Goal: Check status: Check status

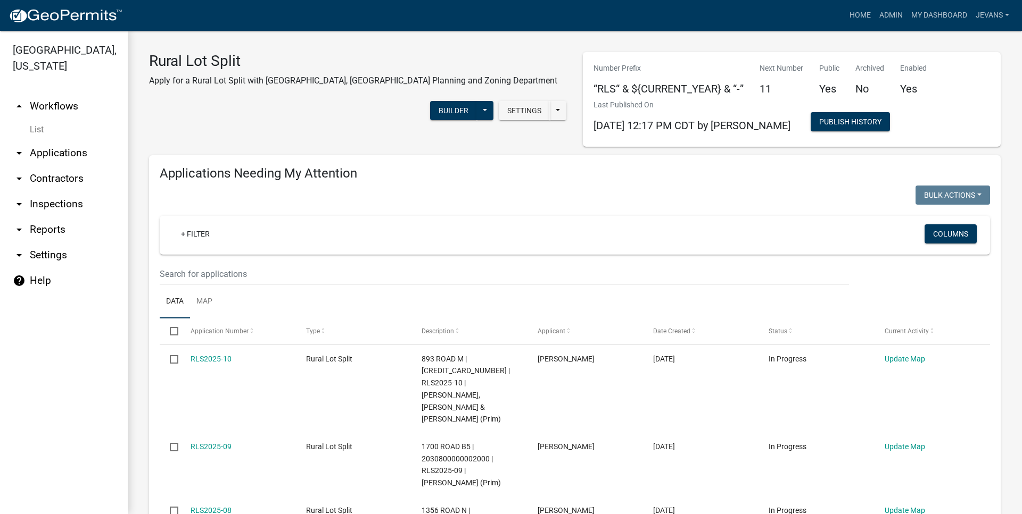
select select "1: 25"
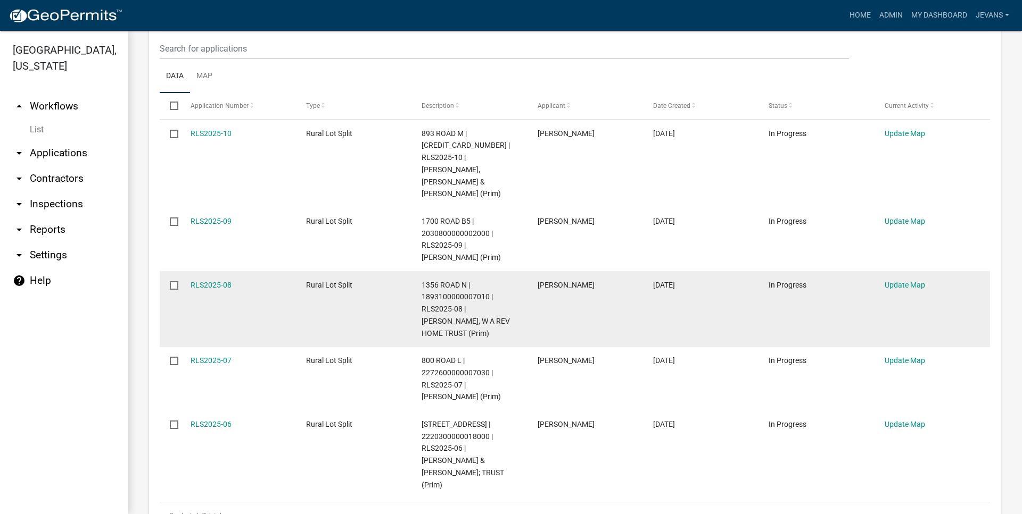
scroll to position [243, 0]
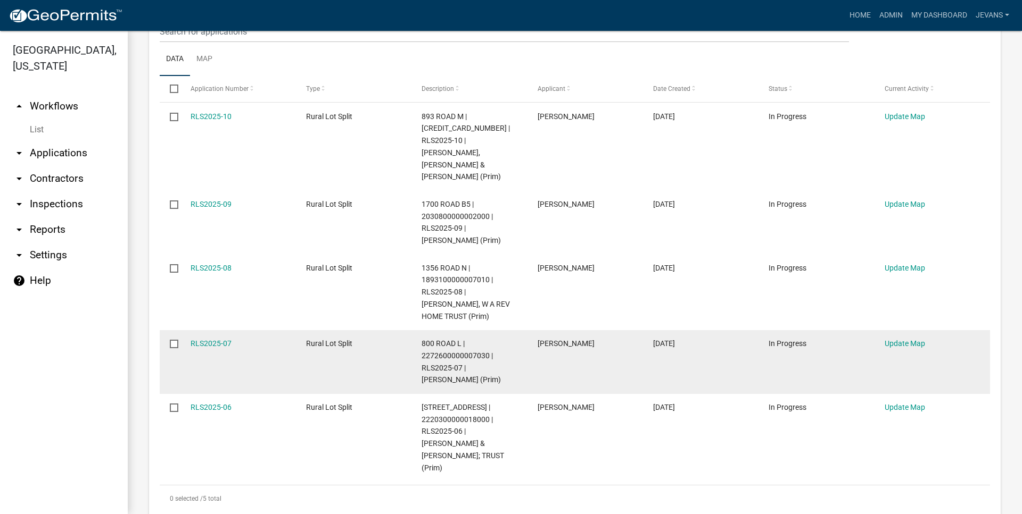
click at [449, 340] on span "800 ROAD L | 2272600000007030 | RLS2025-07 | [PERSON_NAME] (Prim)" at bounding box center [460, 361] width 79 height 45
click at [223, 339] on link "RLS2025-07" at bounding box center [210, 343] width 41 height 9
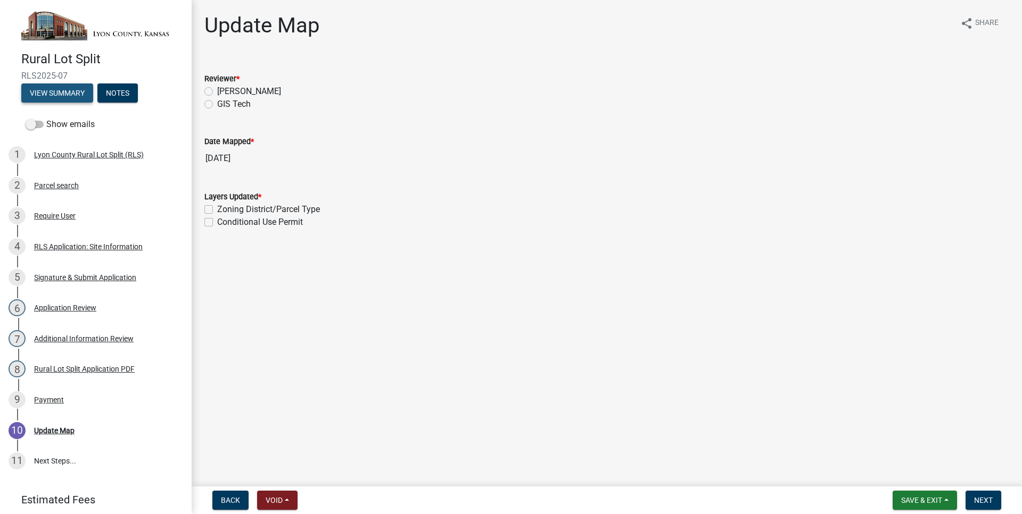
click at [64, 98] on button "View Summary" at bounding box center [57, 93] width 72 height 19
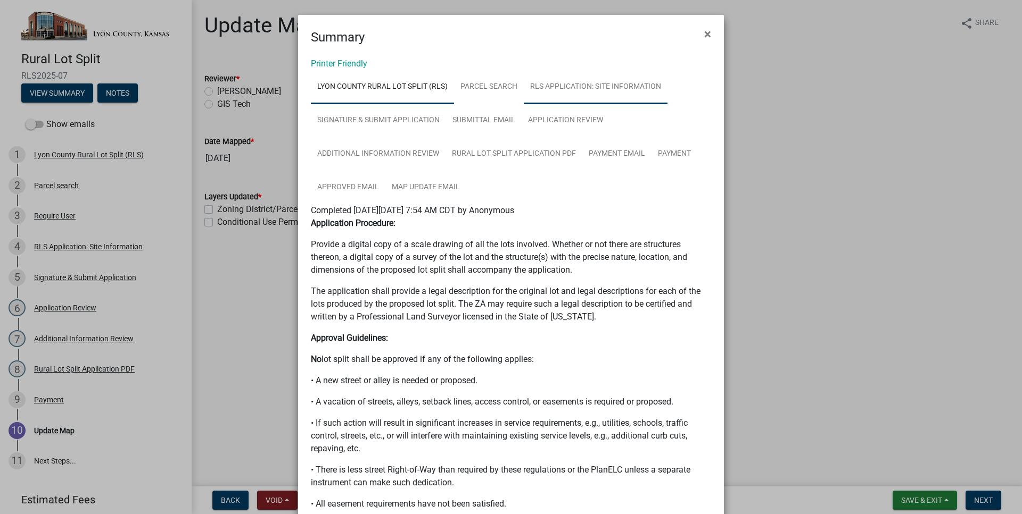
click at [540, 93] on link "RLS Application: Site Information" at bounding box center [596, 87] width 144 height 34
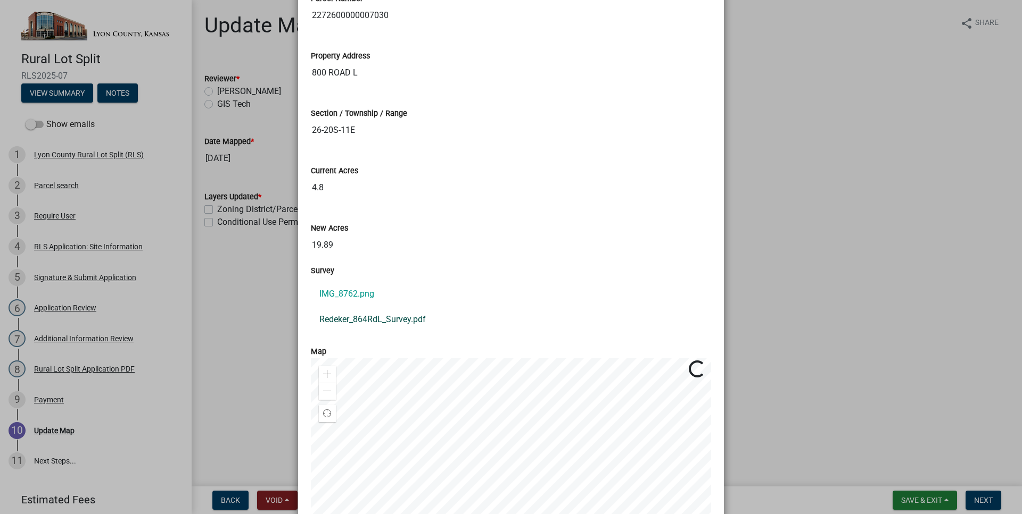
scroll to position [485, 0]
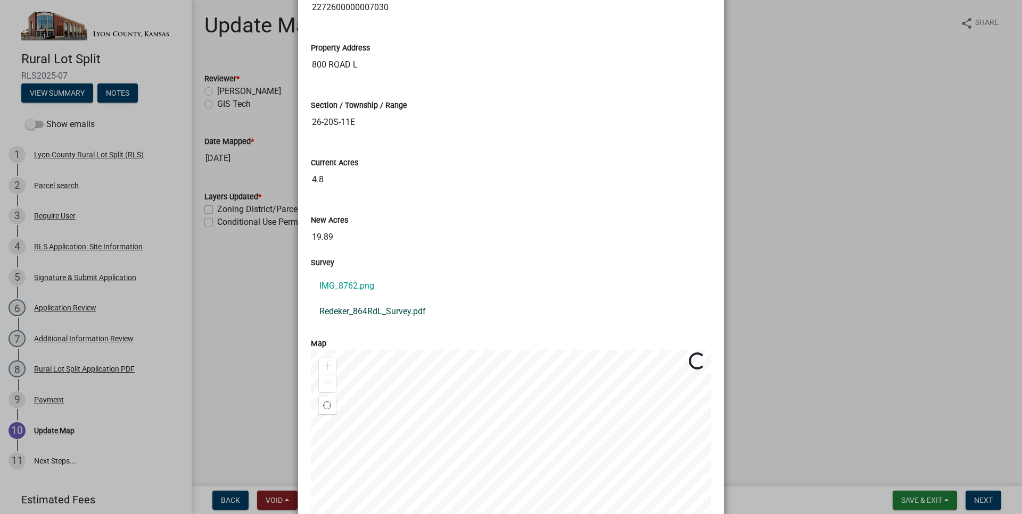
click at [406, 312] on link "Redeker_864RdL_Survey.pdf" at bounding box center [511, 312] width 400 height 26
click at [792, 100] on ngb-modal-window "Summary × Printer Friendly [GEOGRAPHIC_DATA] Rural Lot Split (RLS) Parcel searc…" at bounding box center [511, 257] width 1022 height 514
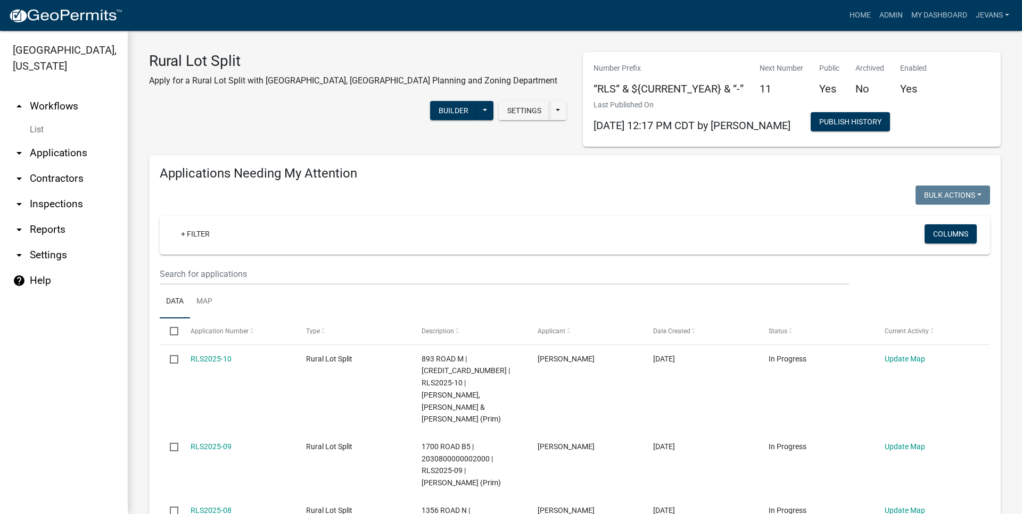
select select "1: 25"
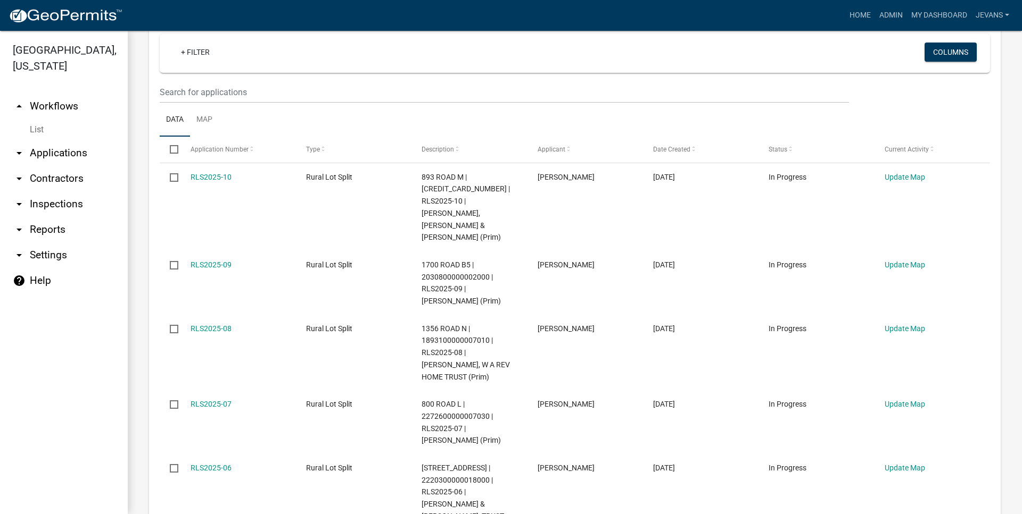
scroll to position [243, 0]
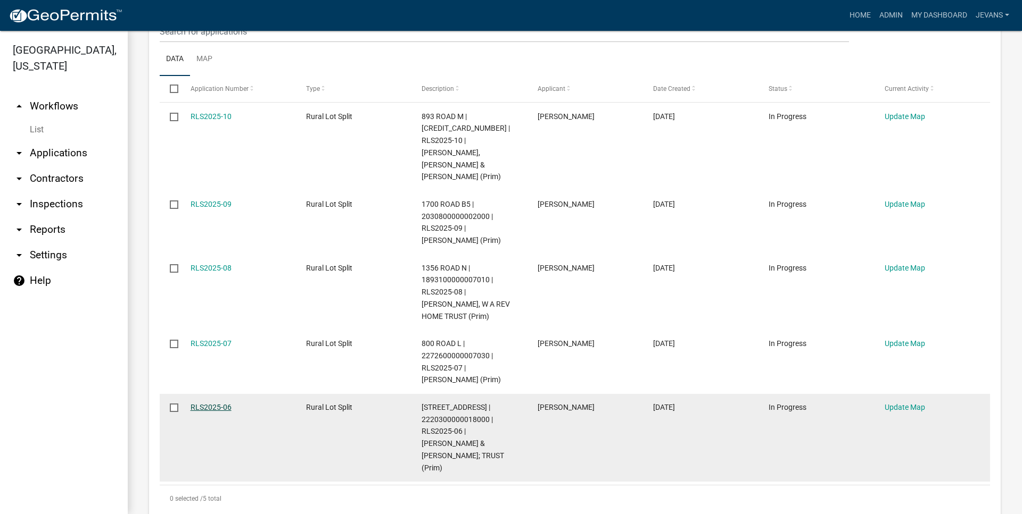
click at [202, 403] on link "RLS2025-06" at bounding box center [210, 407] width 41 height 9
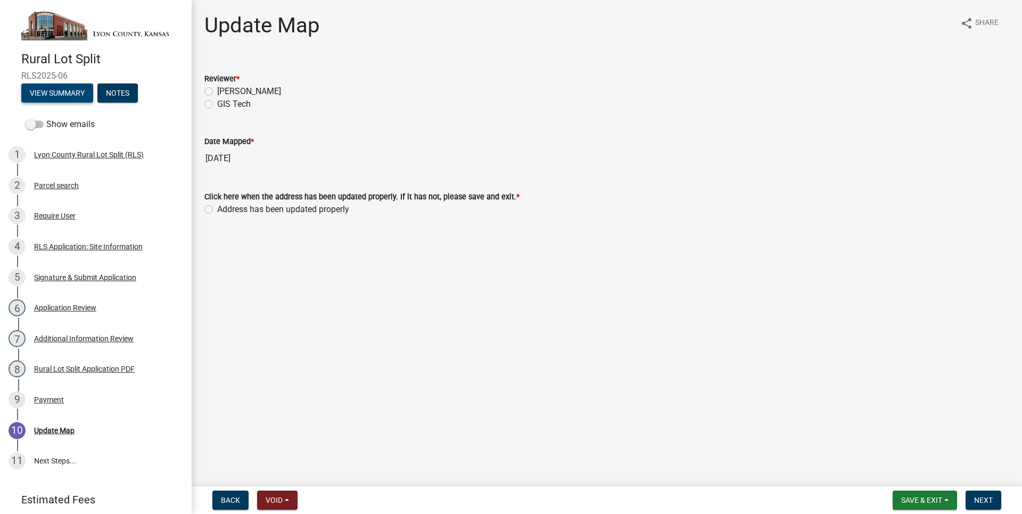
click at [65, 91] on button "View Summary" at bounding box center [57, 93] width 72 height 19
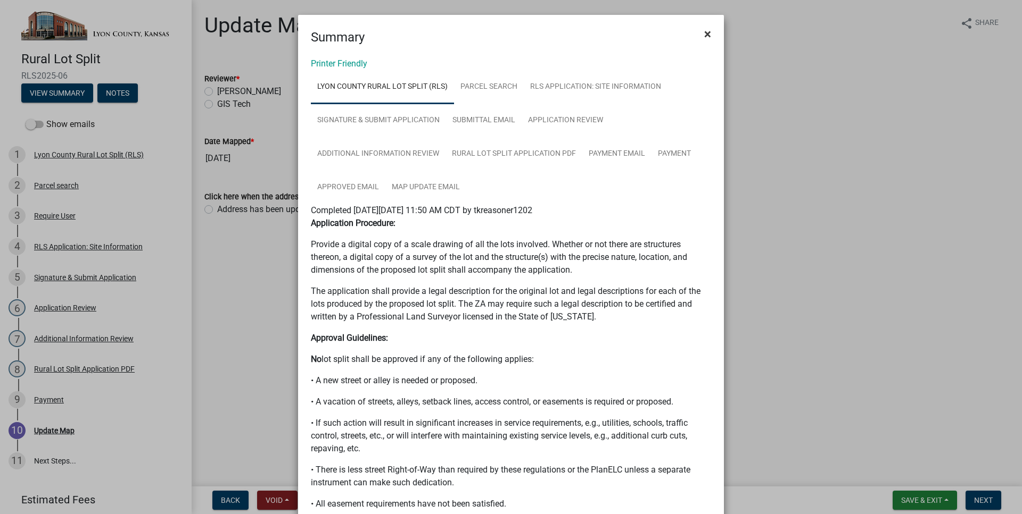
click at [710, 30] on span "×" at bounding box center [707, 34] width 7 height 15
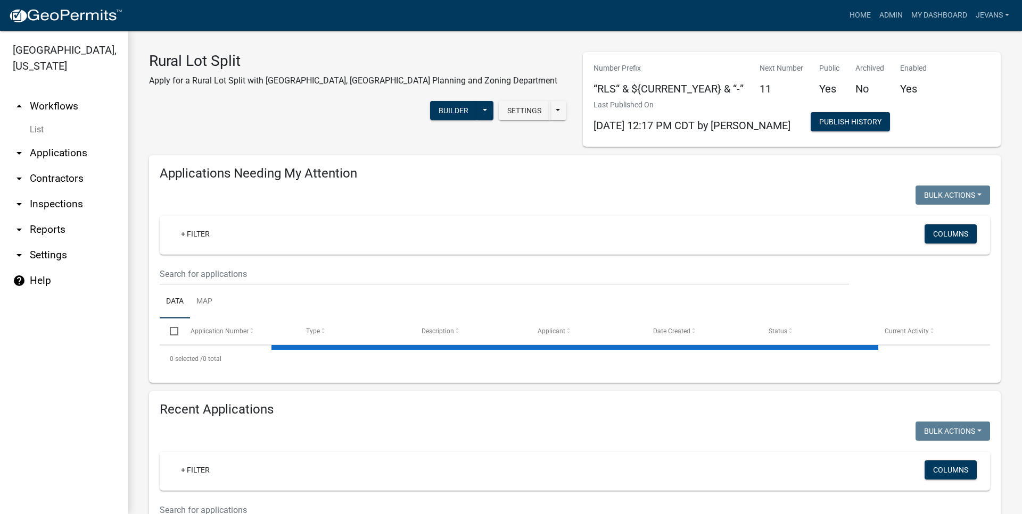
select select "1: 25"
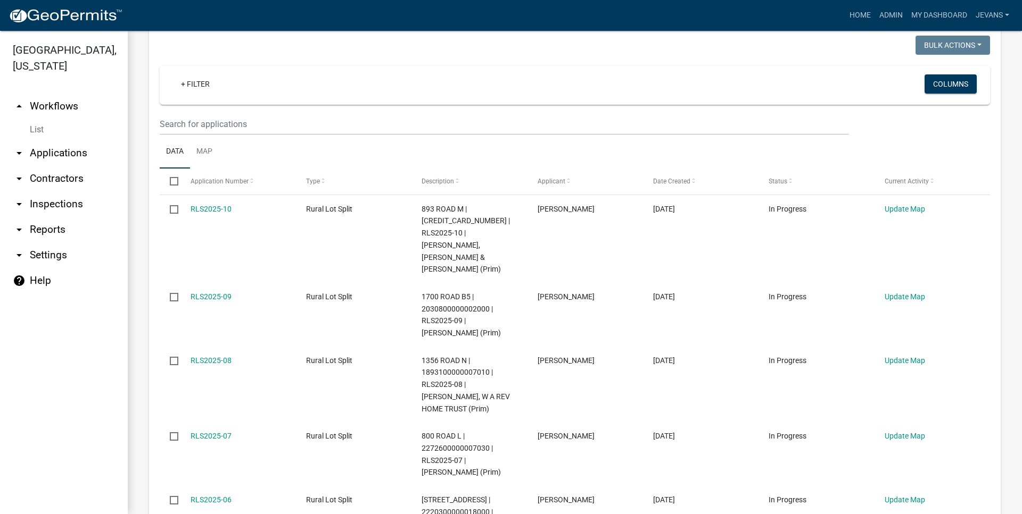
scroll to position [303, 0]
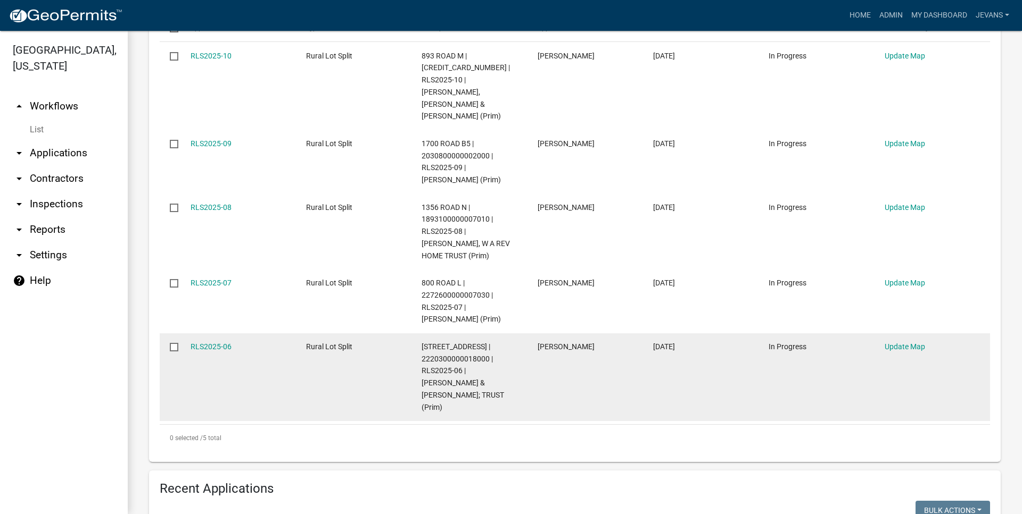
click at [211, 341] on div "RLS2025-06" at bounding box center [237, 347] width 95 height 12
click at [211, 343] on link "RLS2025-06" at bounding box center [210, 347] width 41 height 9
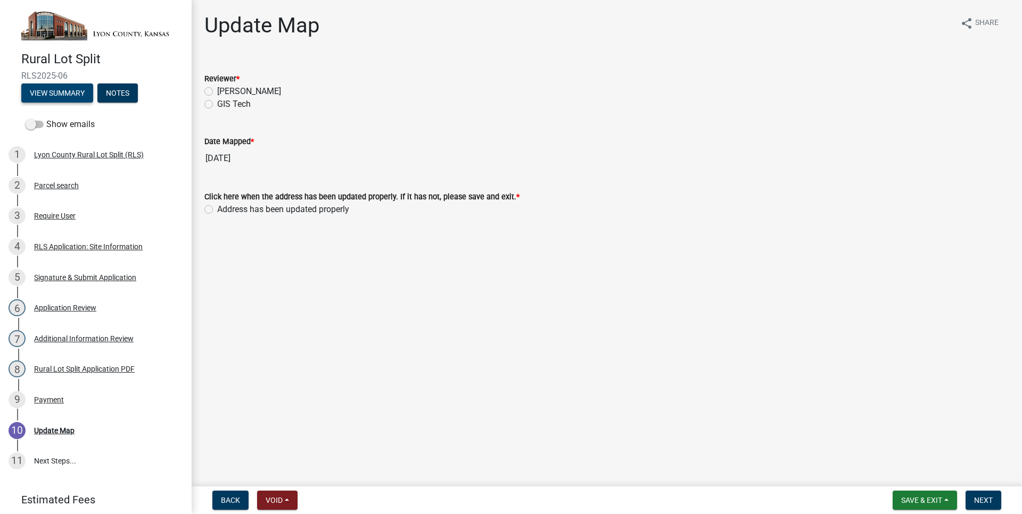
click at [62, 94] on button "View Summary" at bounding box center [57, 93] width 72 height 19
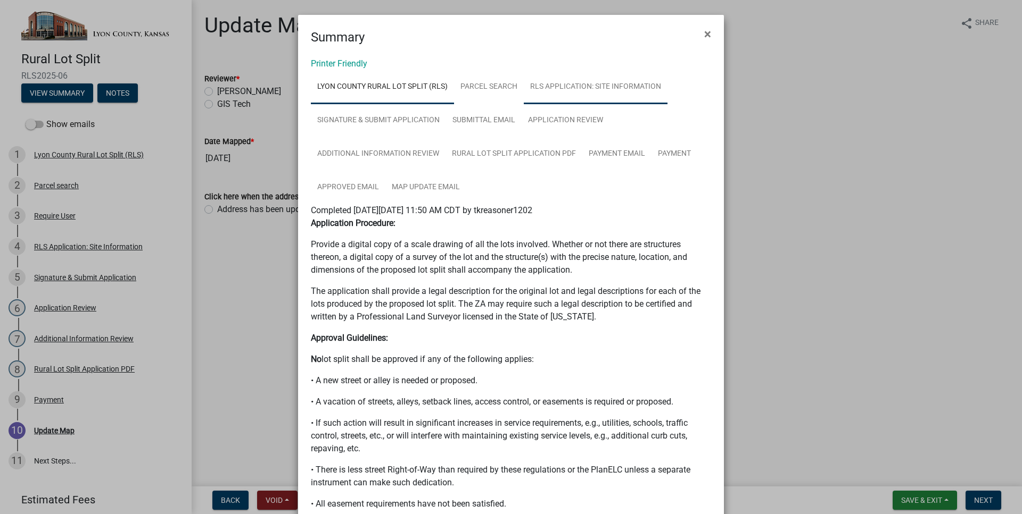
click at [625, 96] on link "RLS Application: Site Information" at bounding box center [596, 87] width 144 height 34
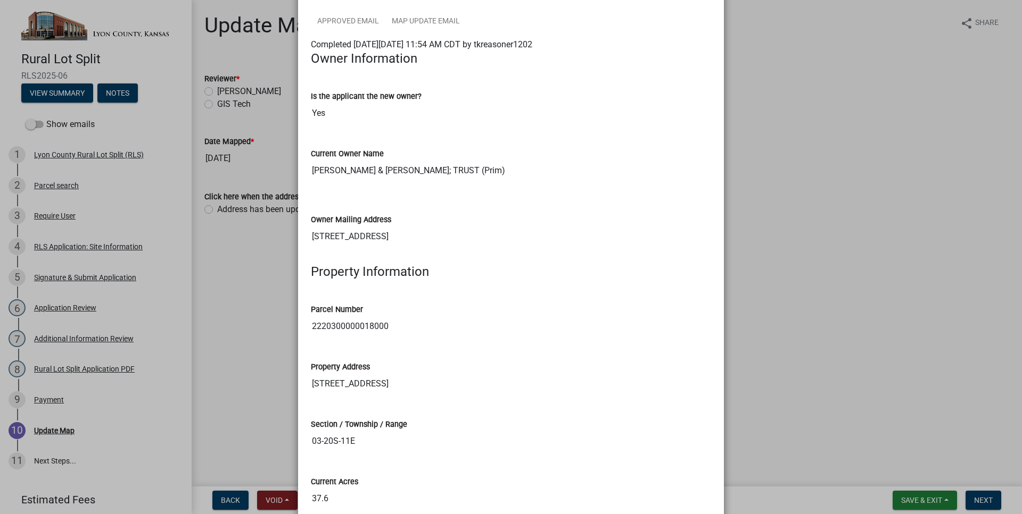
scroll to position [182, 0]
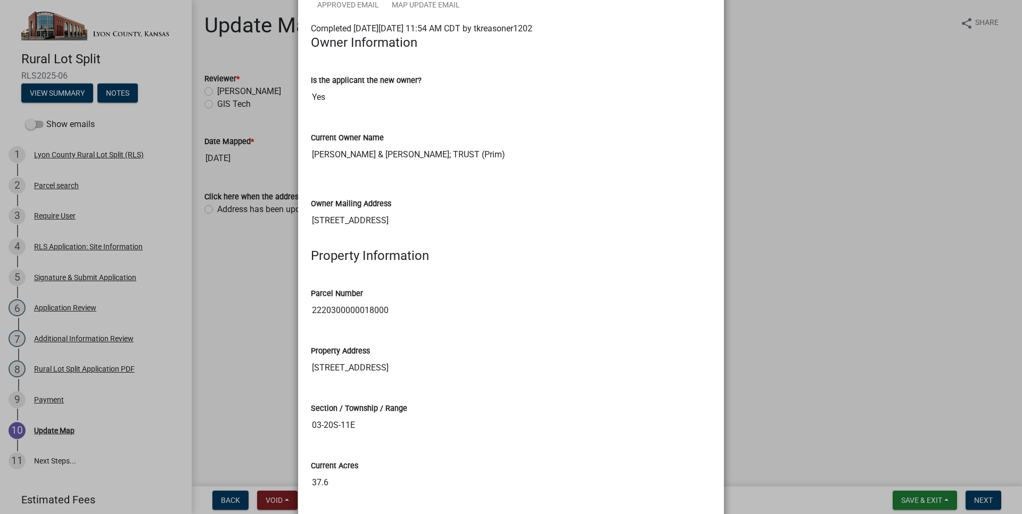
click at [358, 315] on input "2220300000018000" at bounding box center [511, 310] width 400 height 21
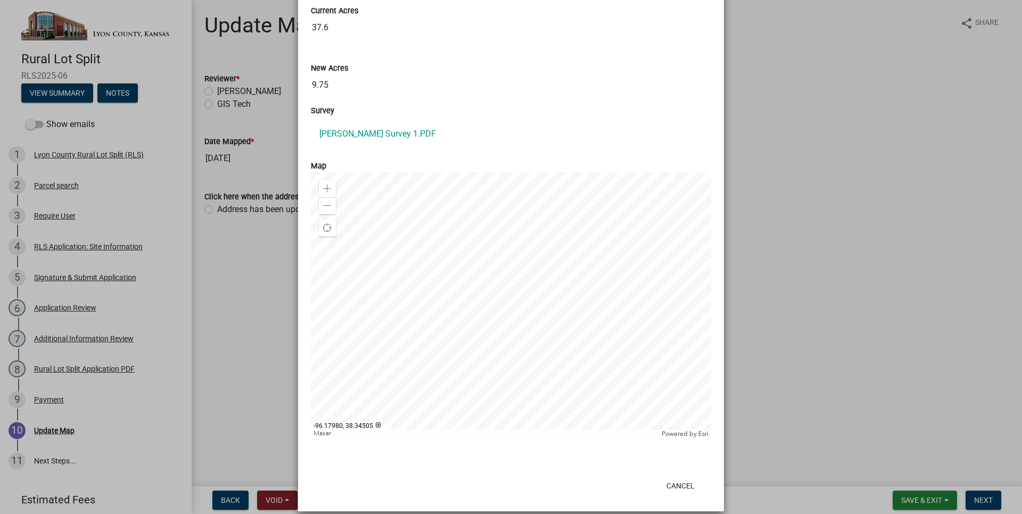
scroll to position [650, 0]
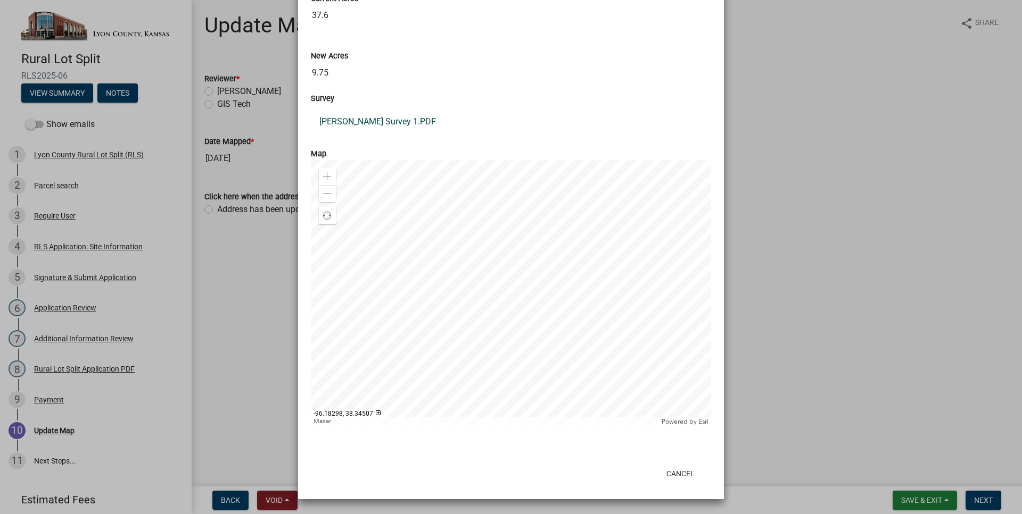
click at [367, 123] on link "[PERSON_NAME] Survey 1.PDF" at bounding box center [511, 122] width 400 height 26
click at [769, 113] on ngb-modal-window "Summary × Printer Friendly [GEOGRAPHIC_DATA] Rural Lot Split (RLS) Parcel searc…" at bounding box center [511, 257] width 1022 height 514
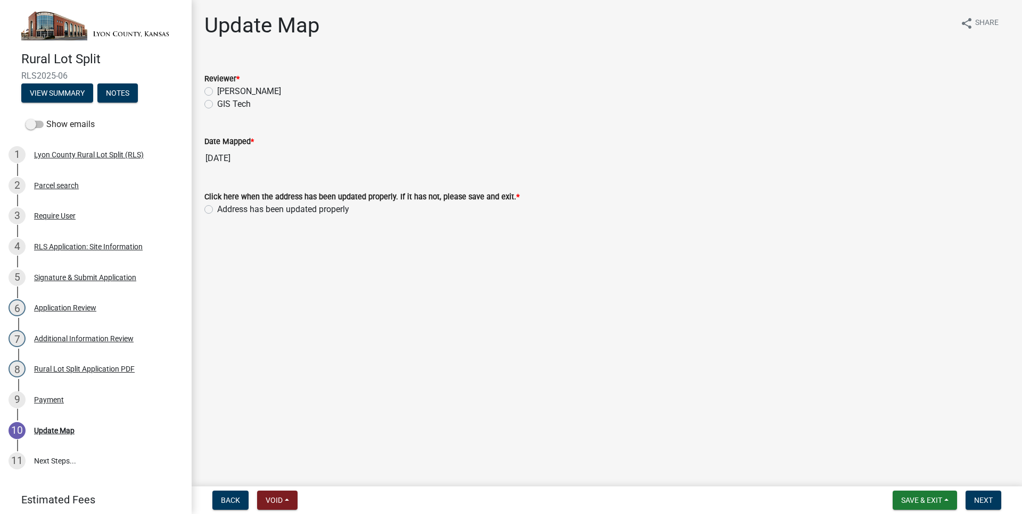
click at [217, 105] on label "GIS Tech" at bounding box center [234, 104] width 34 height 13
click at [217, 105] on input "GIS Tech" at bounding box center [220, 101] width 7 height 7
radio input "true"
drag, startPoint x: 208, startPoint y: 210, endPoint x: 219, endPoint y: 214, distance: 11.7
click at [217, 210] on label "Address has been updated properly" at bounding box center [283, 209] width 132 height 13
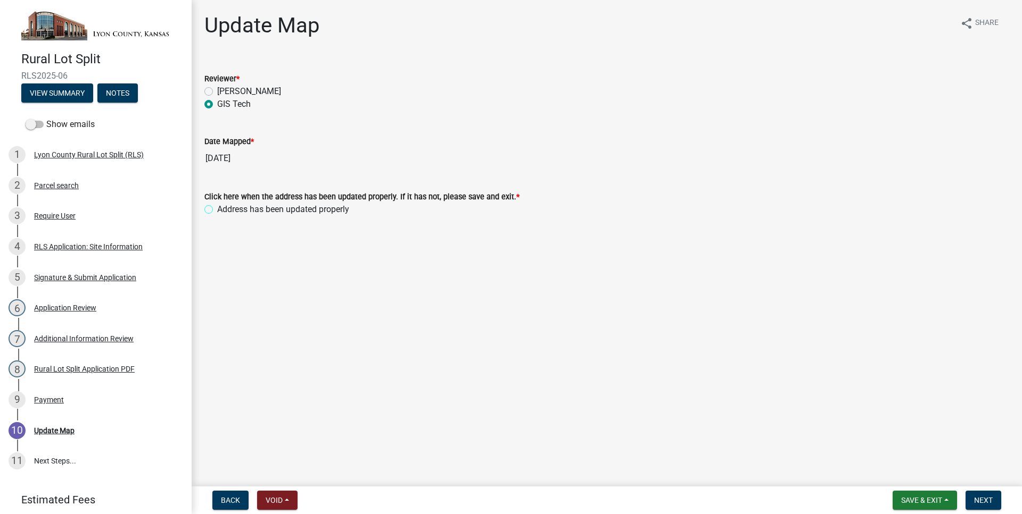
click at [217, 210] on input "Address has been updated properly" at bounding box center [220, 206] width 7 height 7
radio input "true"
click at [990, 499] on span "Next" at bounding box center [983, 500] width 19 height 9
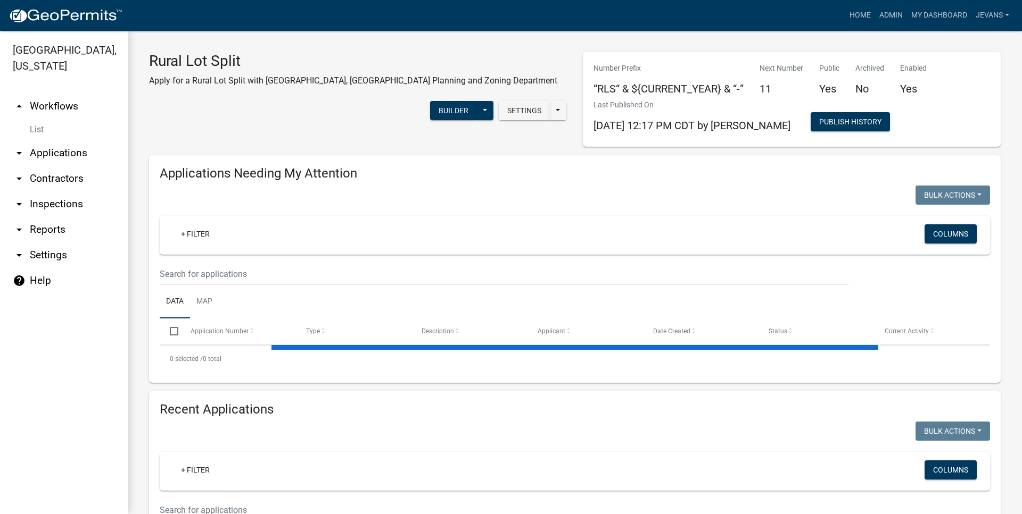
select select "1: 25"
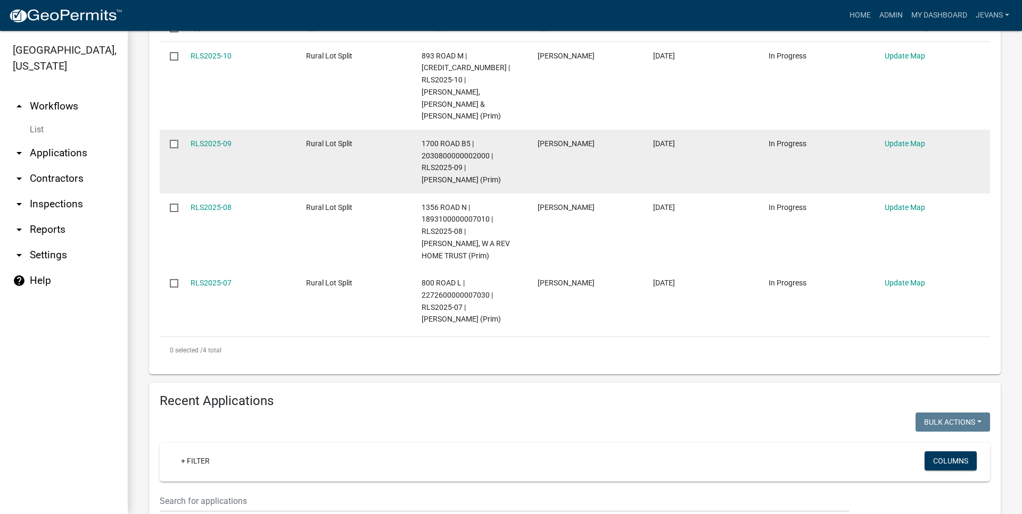
scroll to position [243, 0]
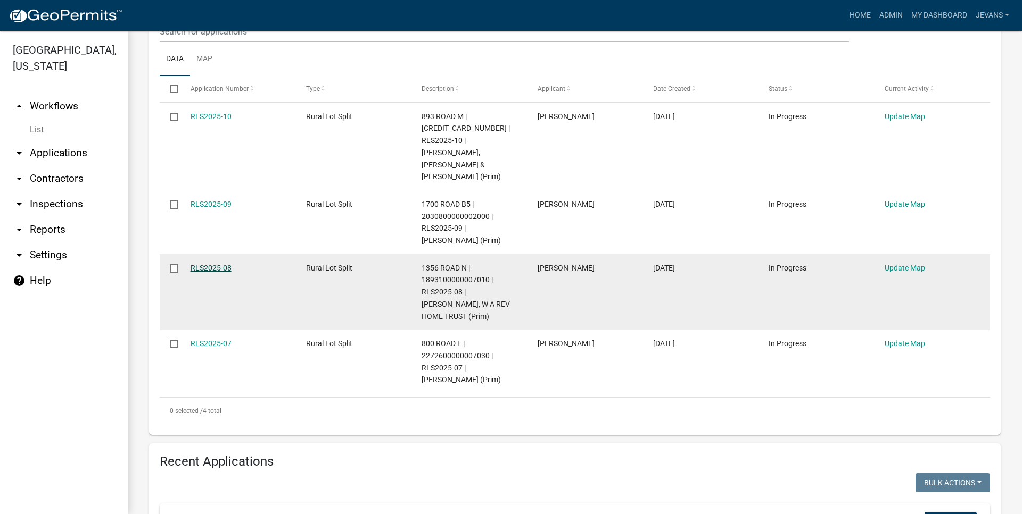
click at [222, 265] on link "RLS2025-08" at bounding box center [210, 268] width 41 height 9
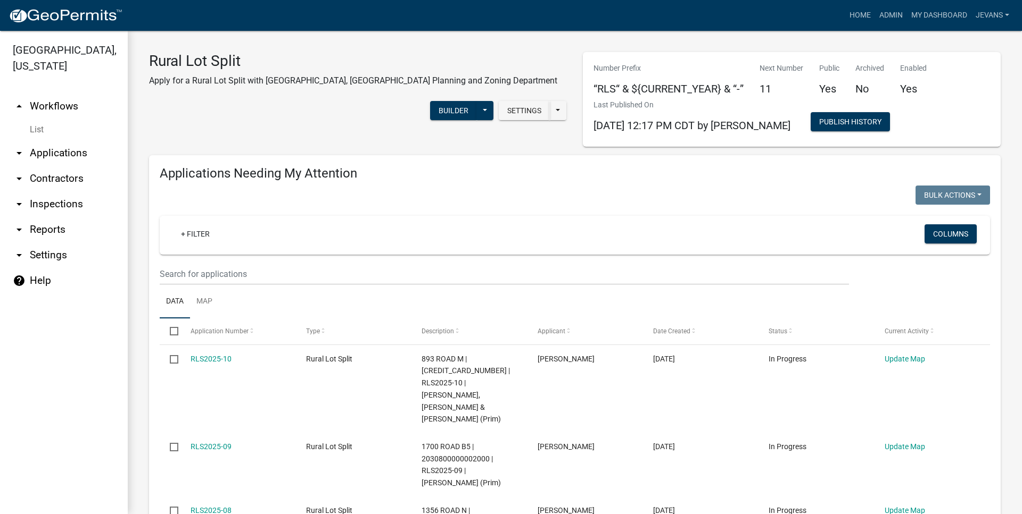
select select "1: 25"
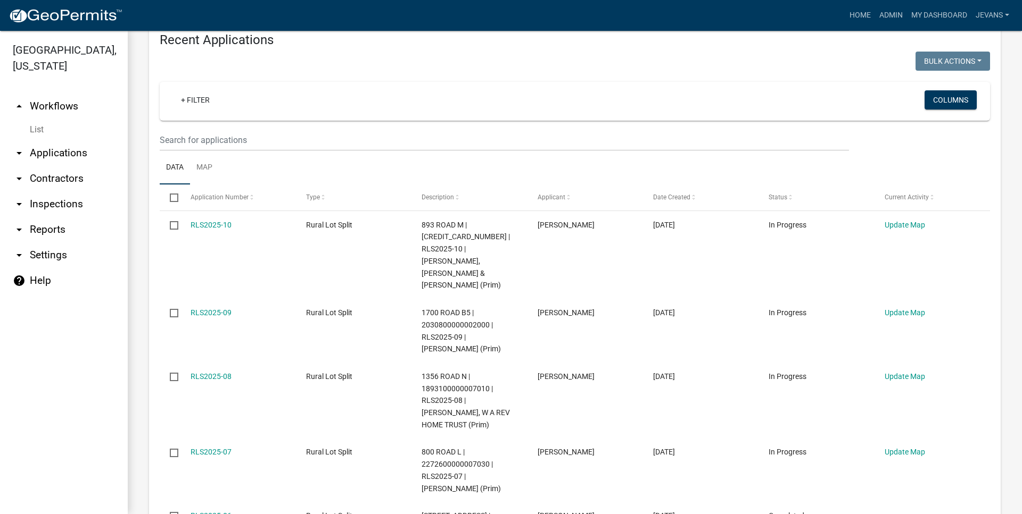
scroll to position [728, 0]
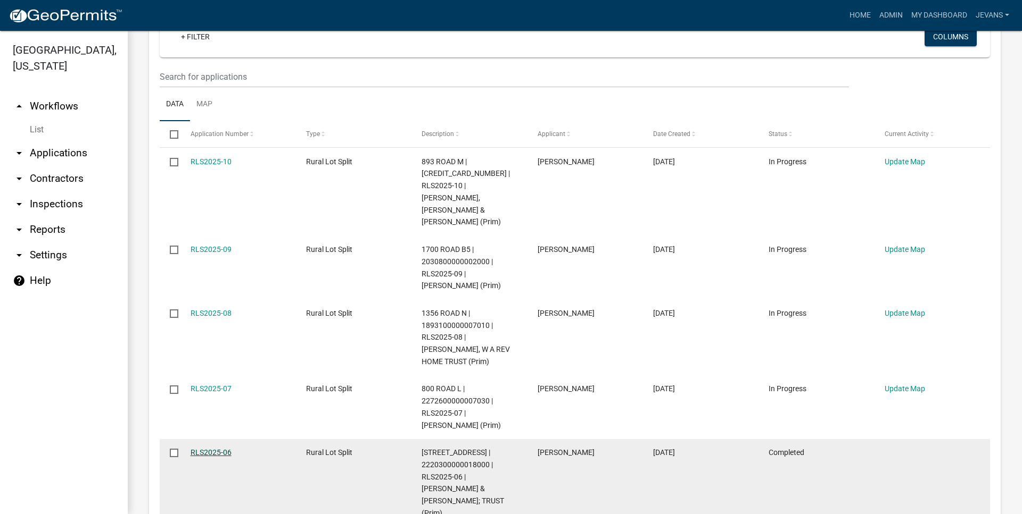
click at [227, 449] on link "RLS2025-06" at bounding box center [210, 453] width 41 height 9
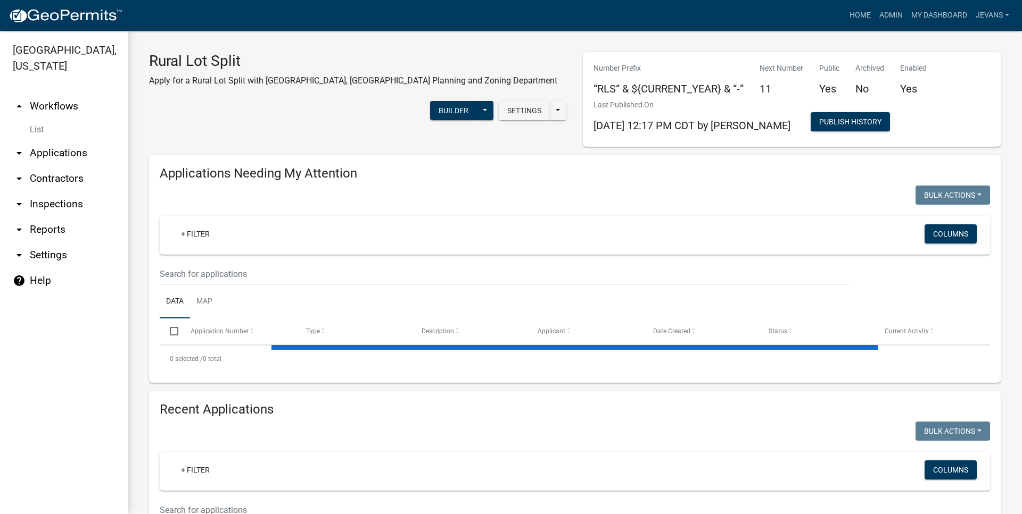
select select "1: 25"
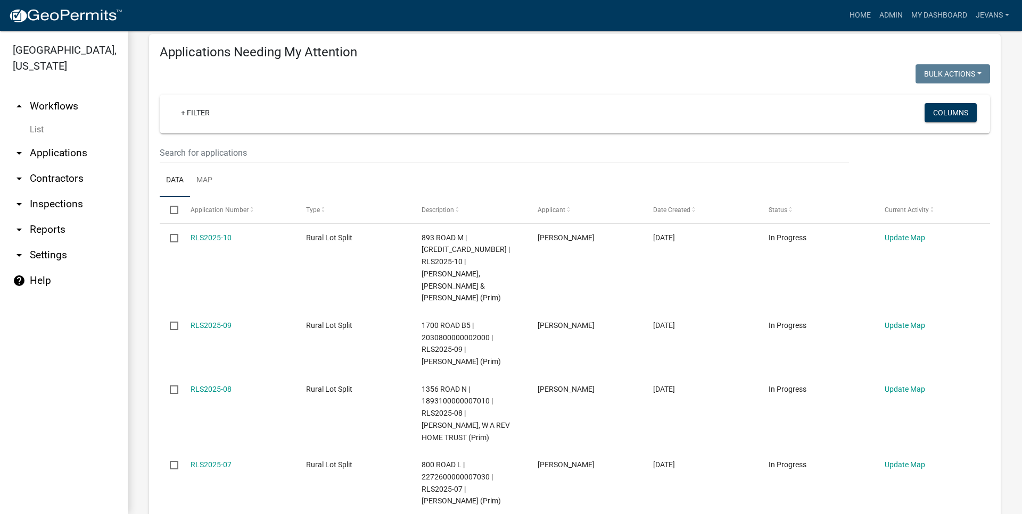
scroll to position [182, 0]
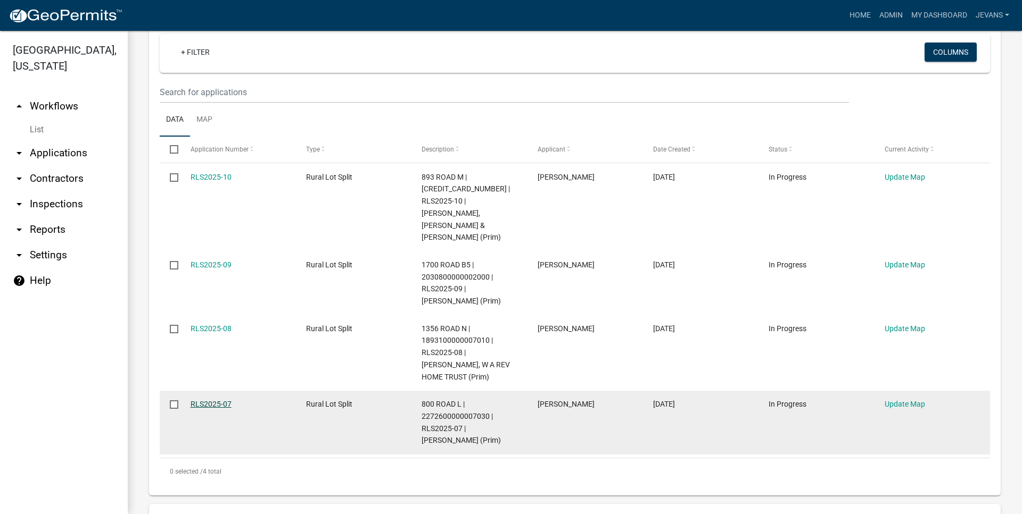
click at [200, 400] on link "RLS2025-07" at bounding box center [210, 404] width 41 height 9
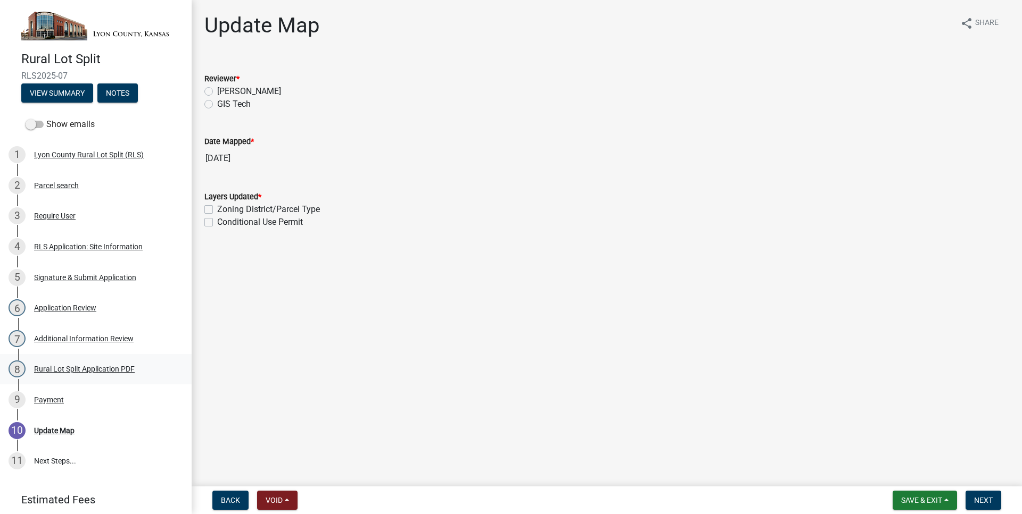
click at [91, 366] on div "Rural Lot Split Application PDF" at bounding box center [84, 369] width 101 height 7
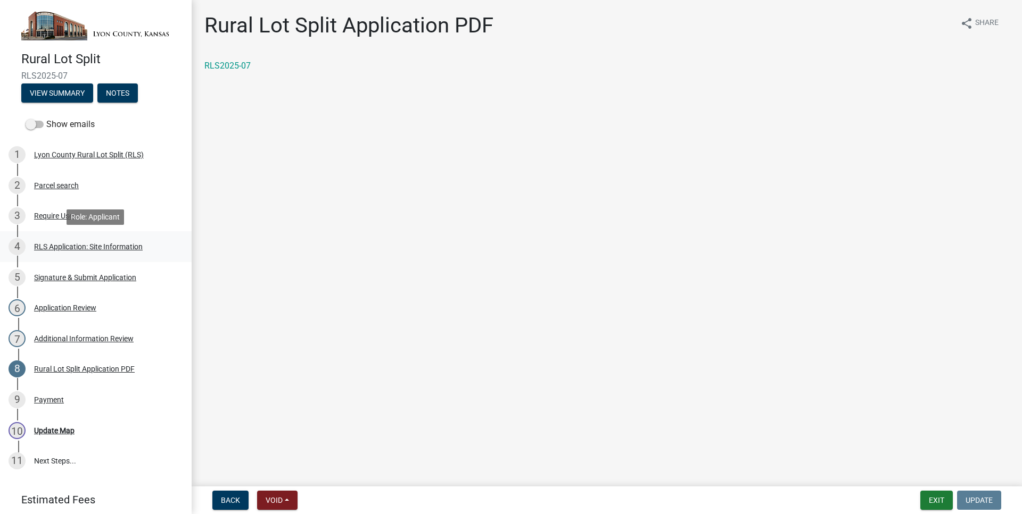
click at [106, 246] on div "RLS Application: Site Information" at bounding box center [88, 246] width 109 height 7
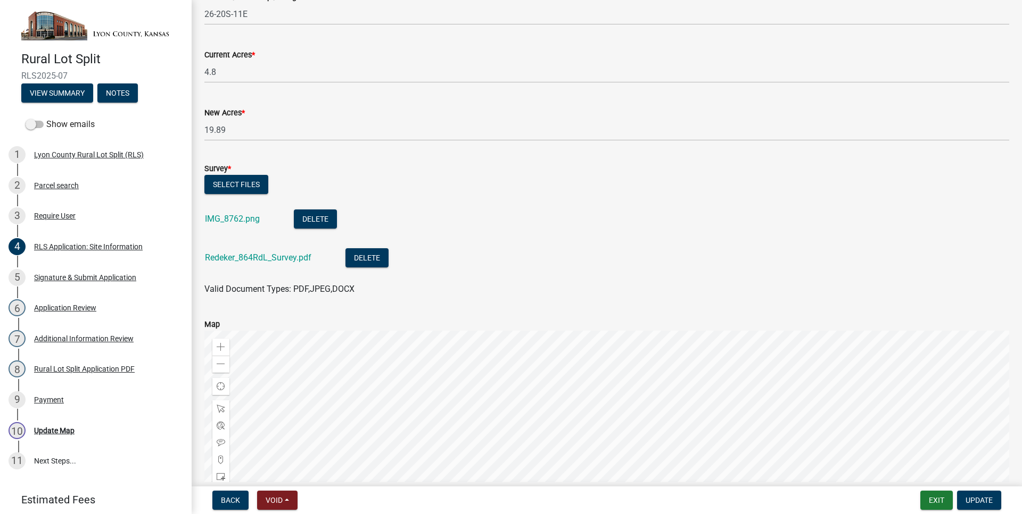
scroll to position [590, 0]
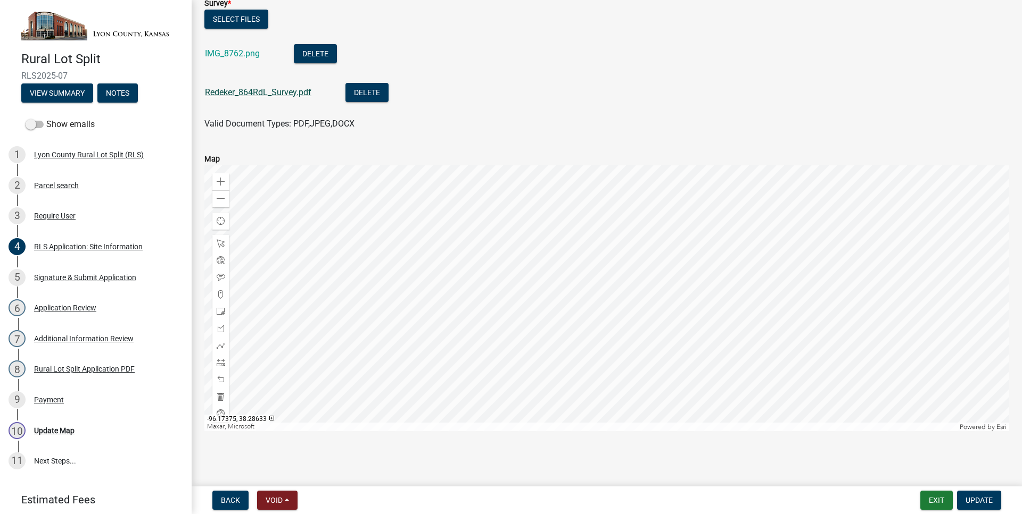
click at [251, 93] on link "Redeker_864RdL_Survey.pdf" at bounding box center [258, 92] width 106 height 10
click at [699, 196] on div at bounding box center [606, 298] width 804 height 266
click at [647, 417] on div at bounding box center [606, 298] width 804 height 266
click at [642, 340] on div at bounding box center [606, 298] width 804 height 266
click at [637, 231] on div at bounding box center [606, 298] width 804 height 266
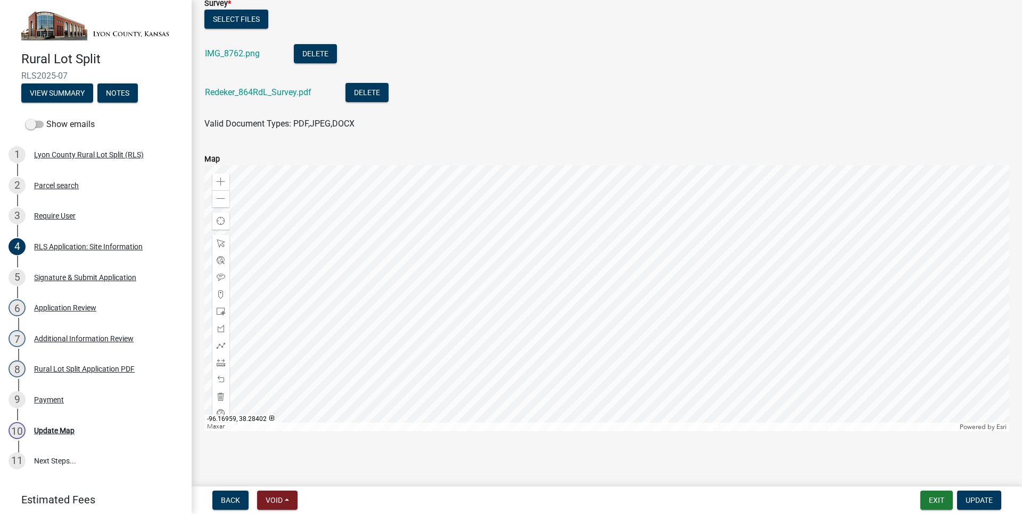
click at [642, 282] on div at bounding box center [606, 298] width 804 height 266
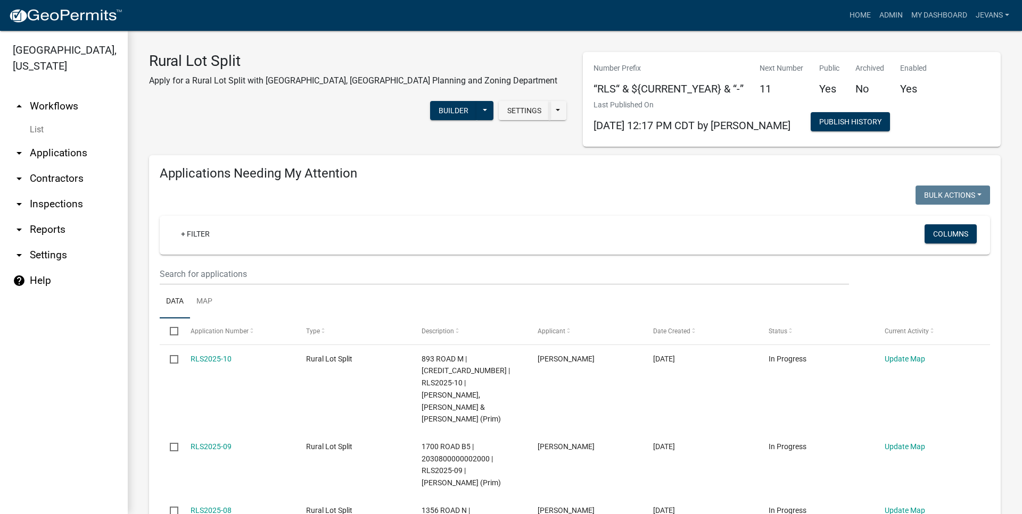
select select "1: 25"
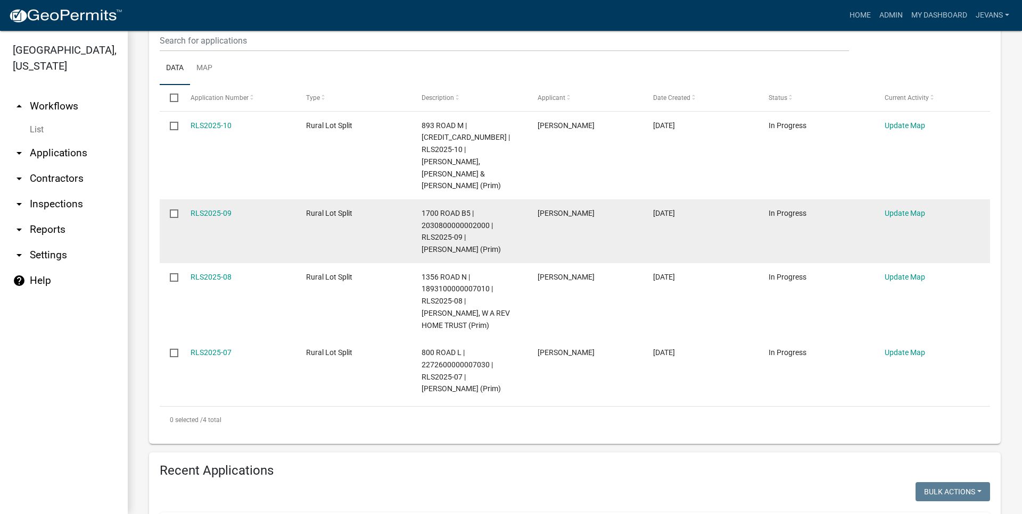
scroll to position [182, 0]
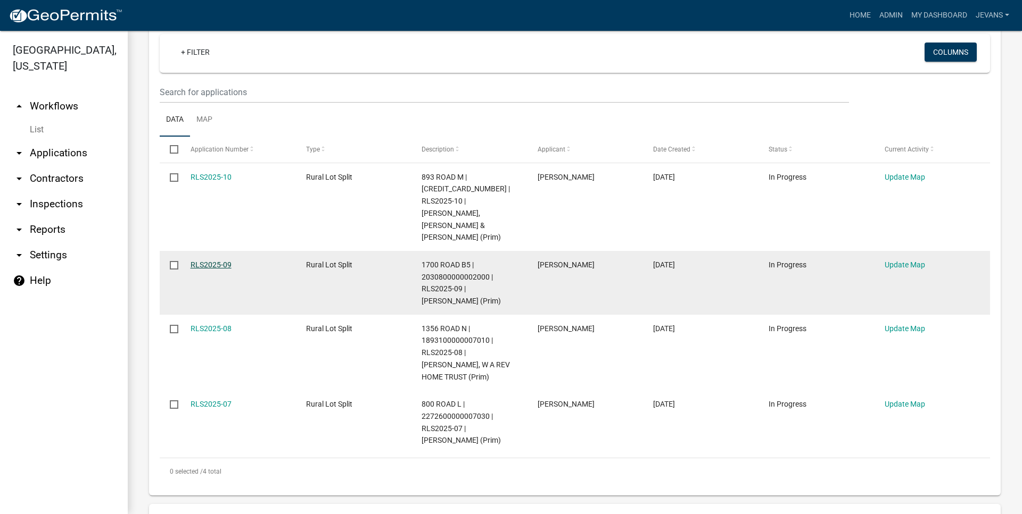
click at [220, 261] on link "RLS2025-09" at bounding box center [210, 265] width 41 height 9
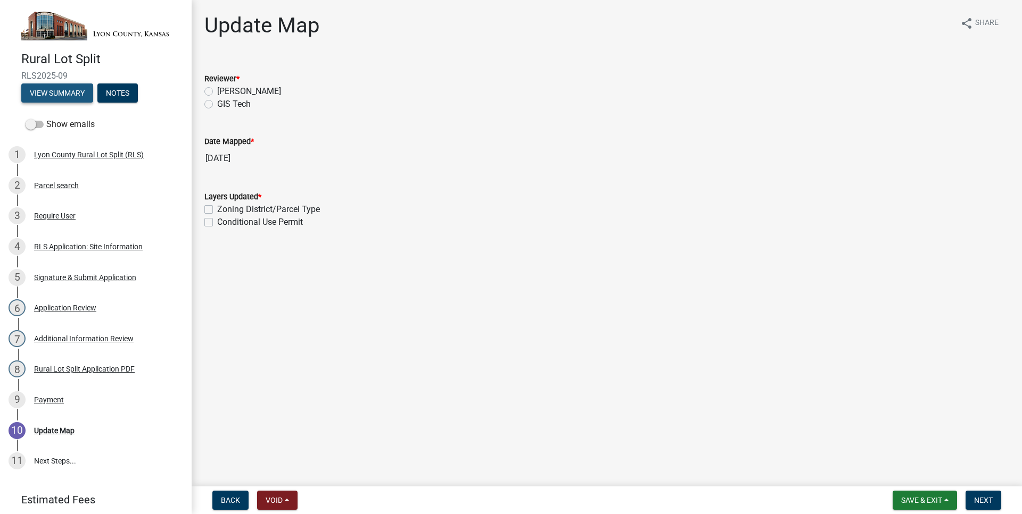
click at [67, 92] on button "View Summary" at bounding box center [57, 93] width 72 height 19
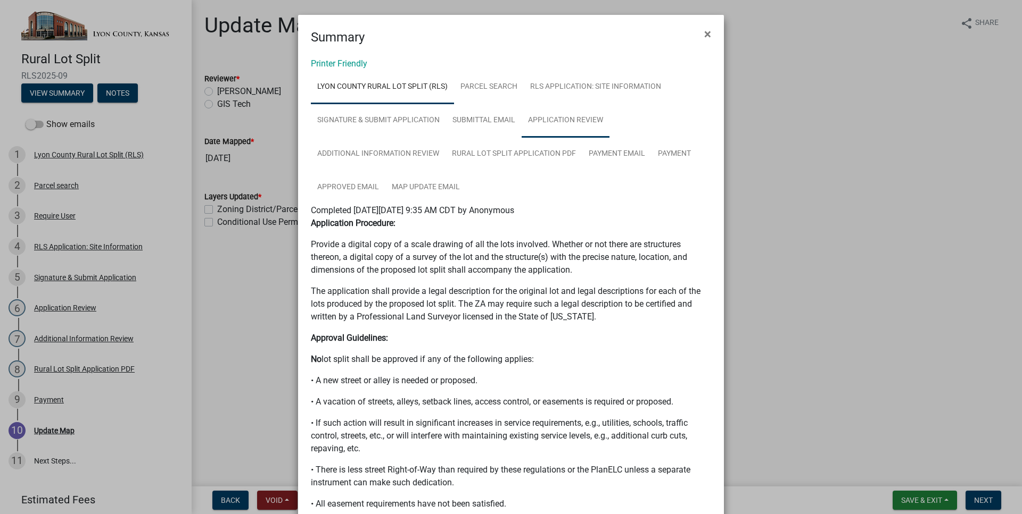
click at [570, 113] on link "Application Review" at bounding box center [565, 121] width 88 height 34
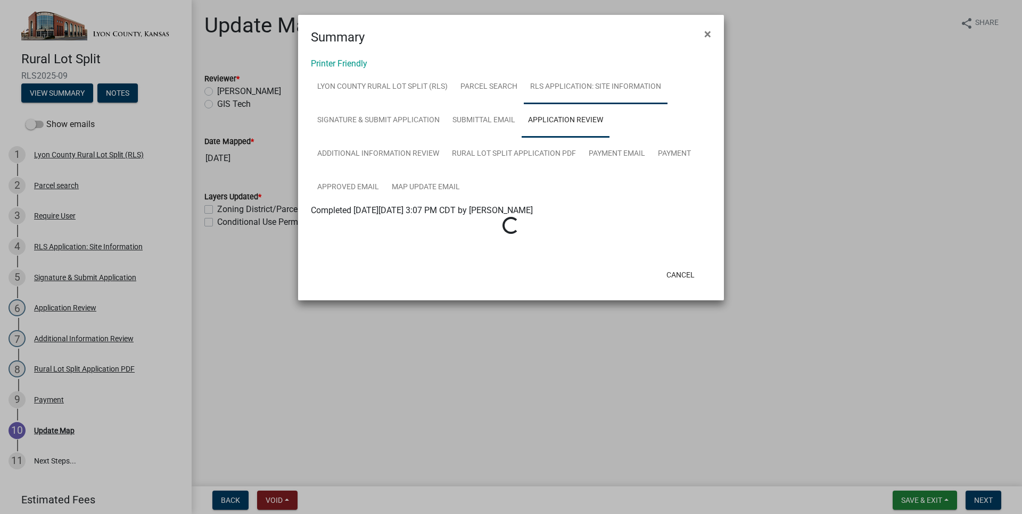
click at [580, 76] on link "RLS Application: Site Information" at bounding box center [596, 87] width 144 height 34
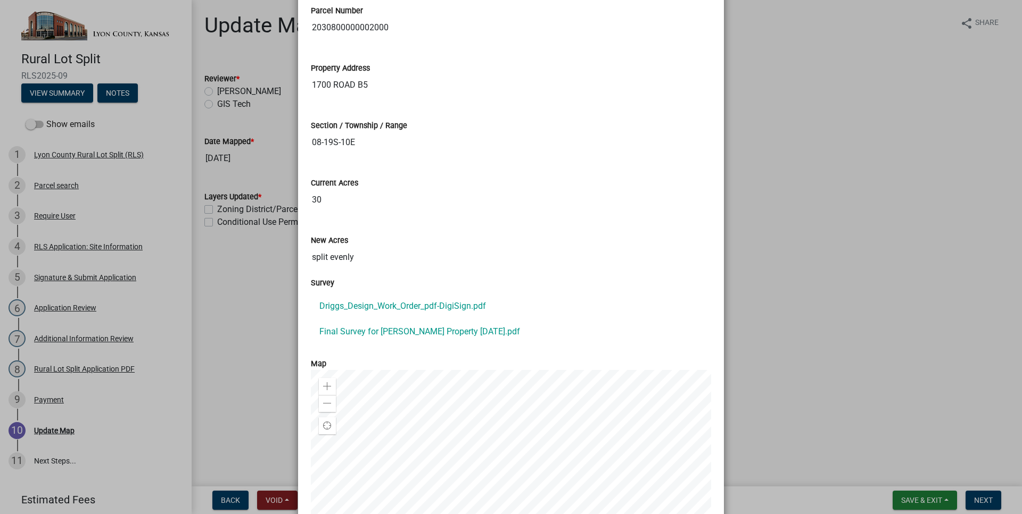
scroll to position [675, 0]
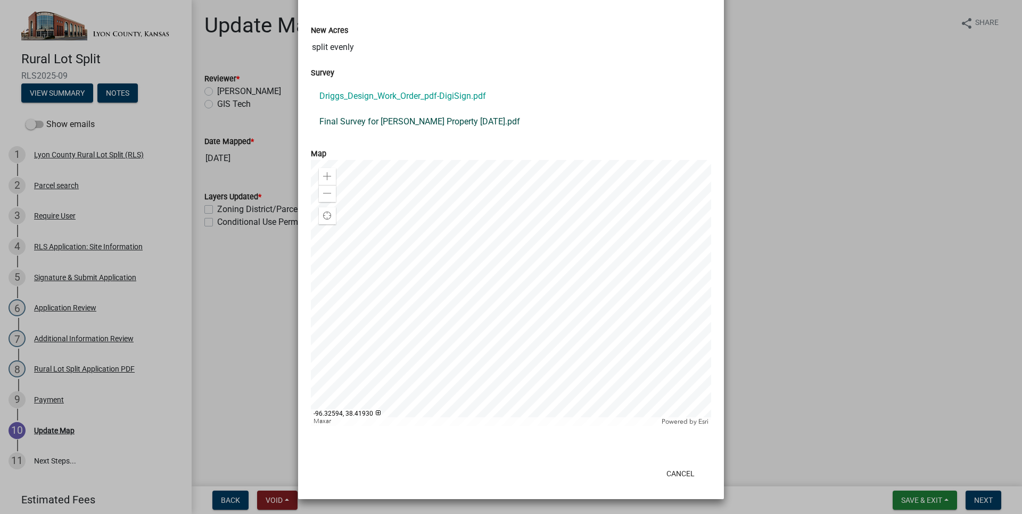
click at [463, 131] on link "Final Survey for [PERSON_NAME] Property [DATE].pdf" at bounding box center [511, 122] width 400 height 26
click at [802, 157] on ngb-modal-window "Summary × Printer Friendly [GEOGRAPHIC_DATA] Rural Lot Split (RLS) Parcel searc…" at bounding box center [511, 257] width 1022 height 514
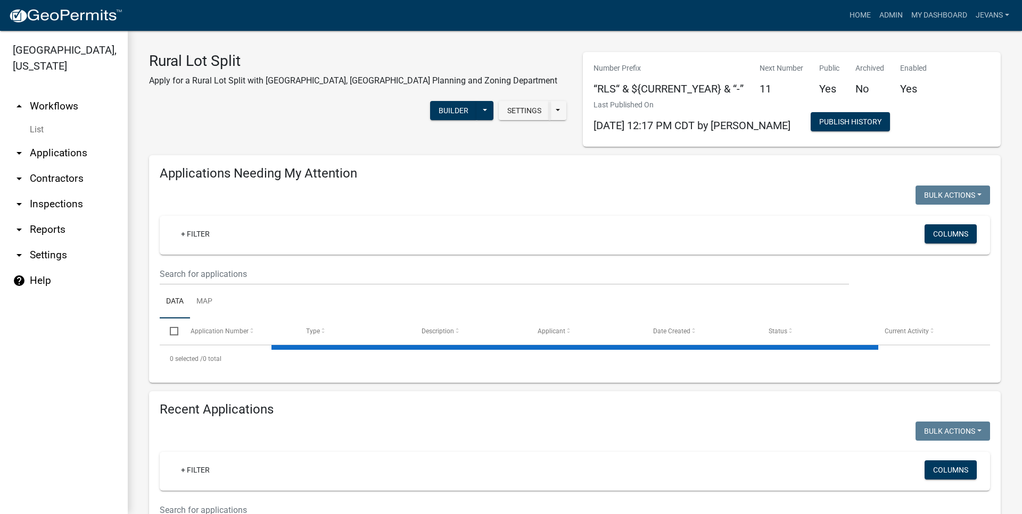
select select "1: 25"
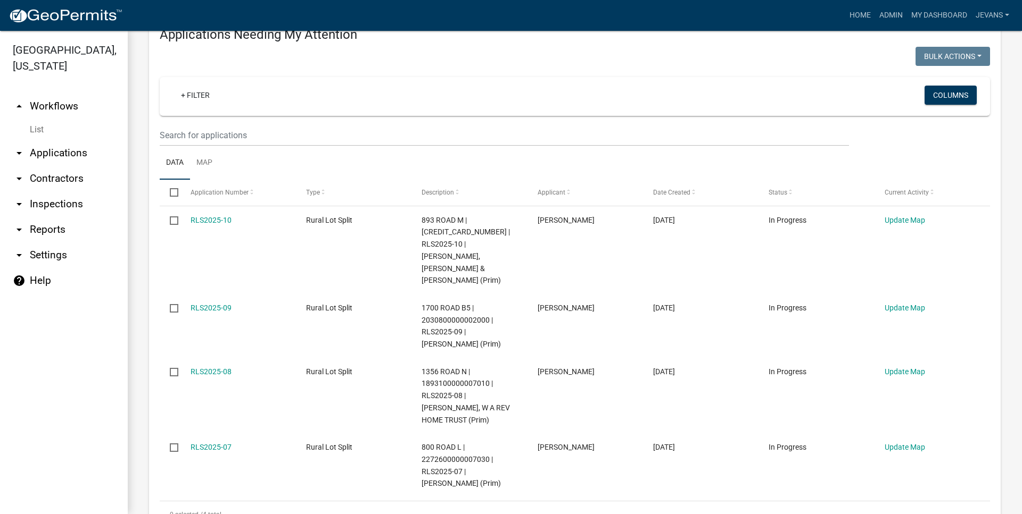
scroll to position [182, 0]
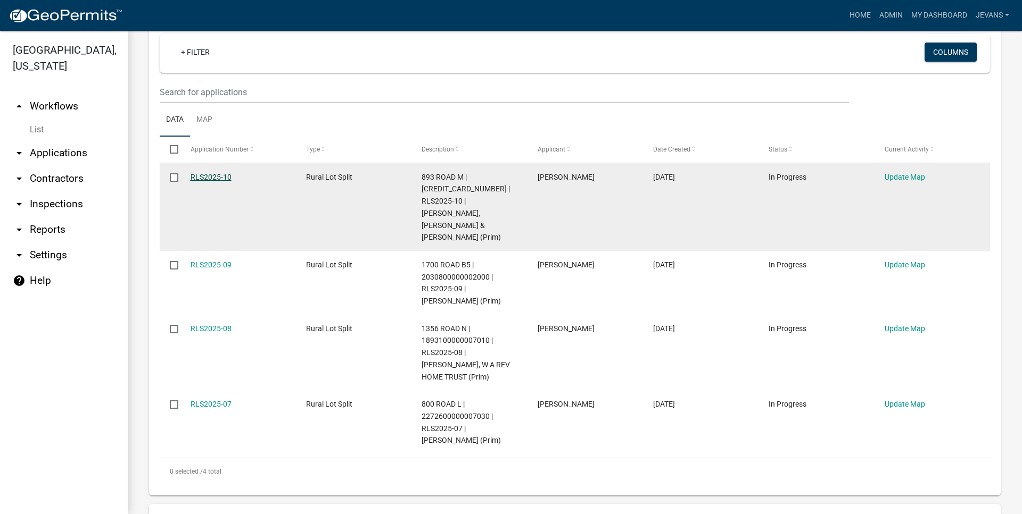
click at [207, 177] on link "RLS2025-10" at bounding box center [210, 177] width 41 height 9
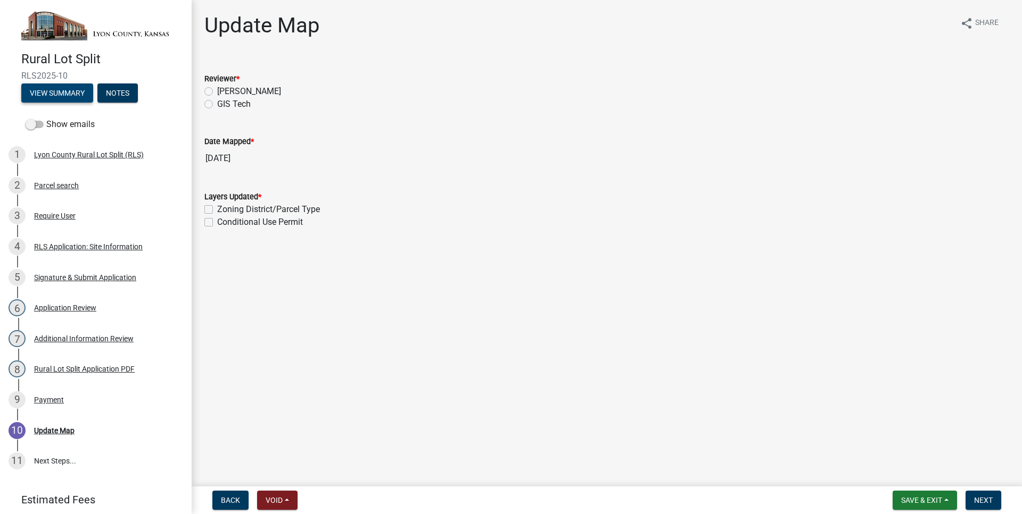
click at [77, 95] on button "View Summary" at bounding box center [57, 93] width 72 height 19
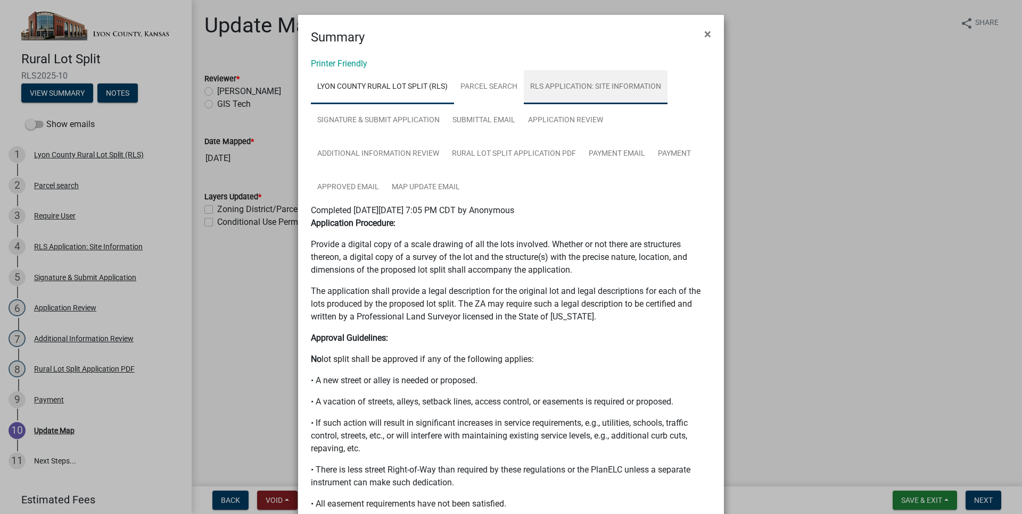
click at [588, 79] on link "RLS Application: Site Information" at bounding box center [596, 87] width 144 height 34
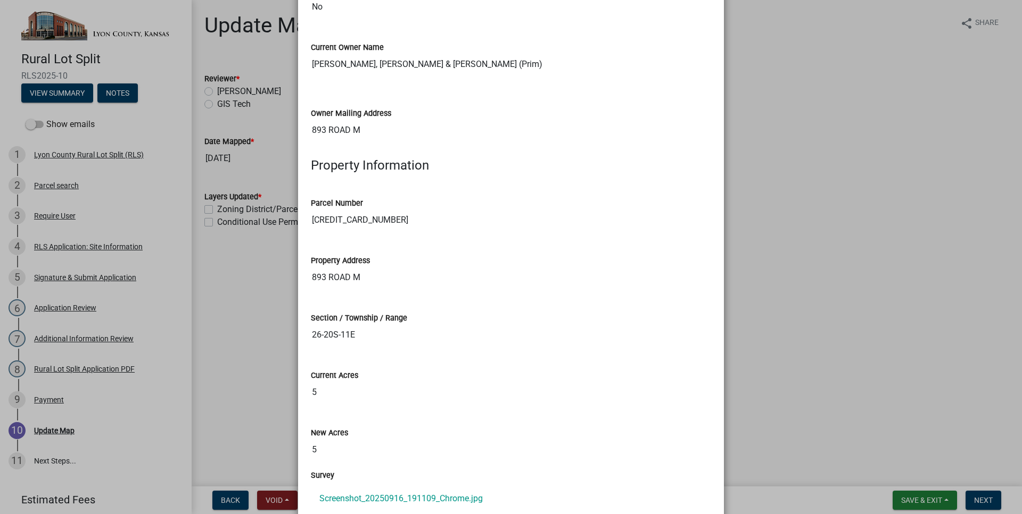
scroll to position [243, 0]
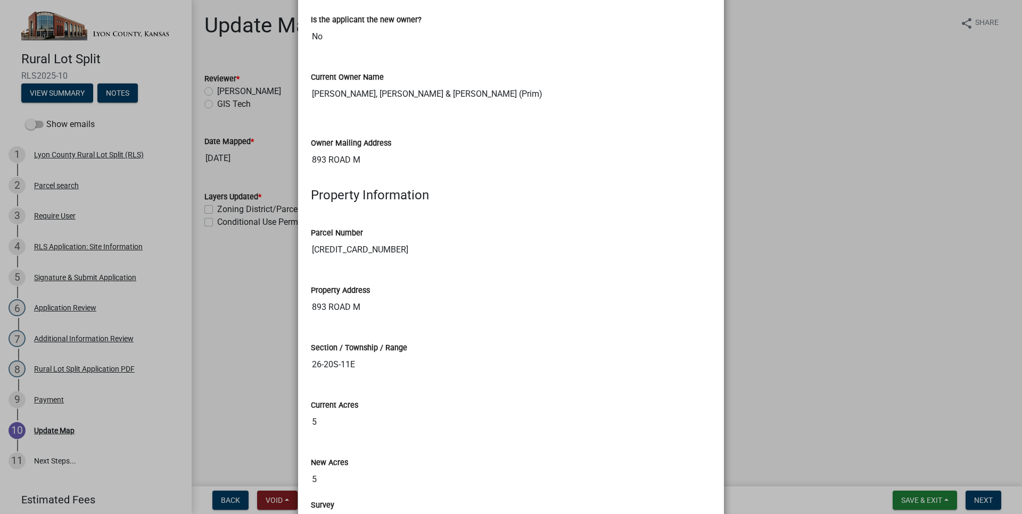
click at [337, 244] on input "[CREDIT_CARD_NUMBER]" at bounding box center [511, 249] width 400 height 21
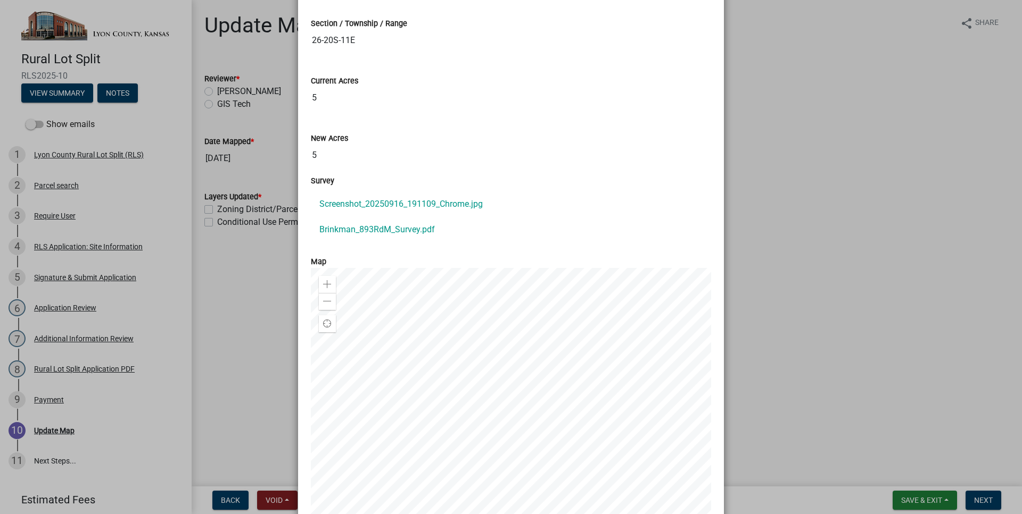
scroll to position [607, 0]
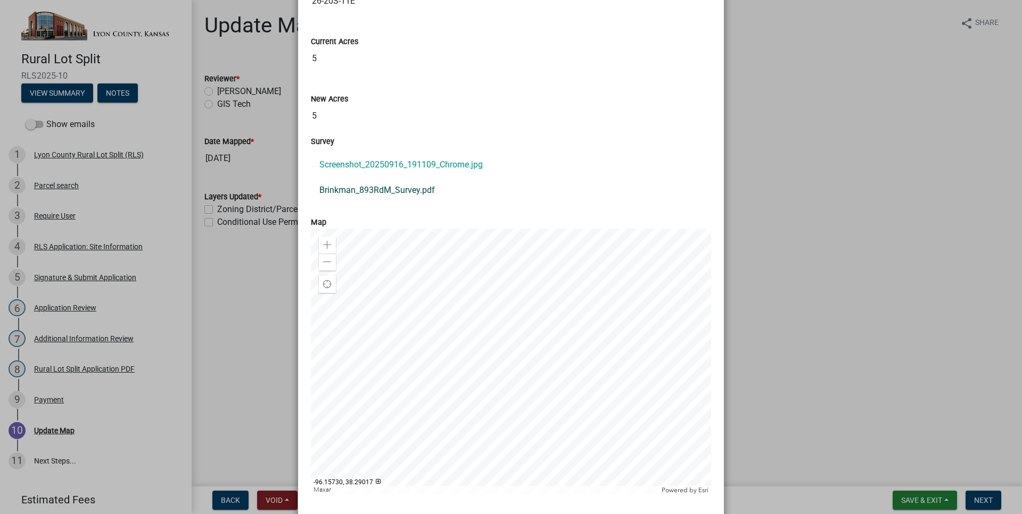
click at [389, 200] on link "Brinkman_893RdM_Survey.pdf" at bounding box center [511, 191] width 400 height 26
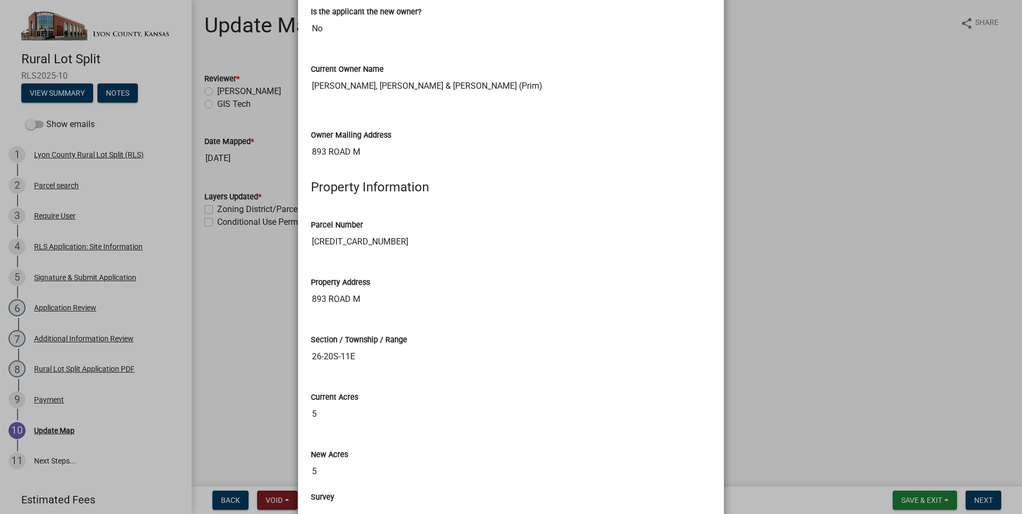
scroll to position [0, 0]
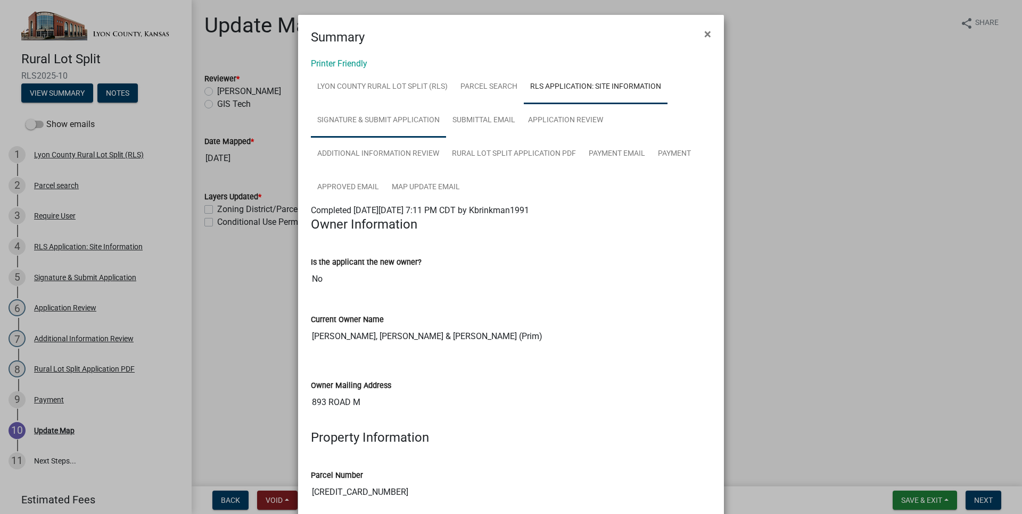
click at [419, 135] on link "Signature & Submit Application" at bounding box center [378, 121] width 135 height 34
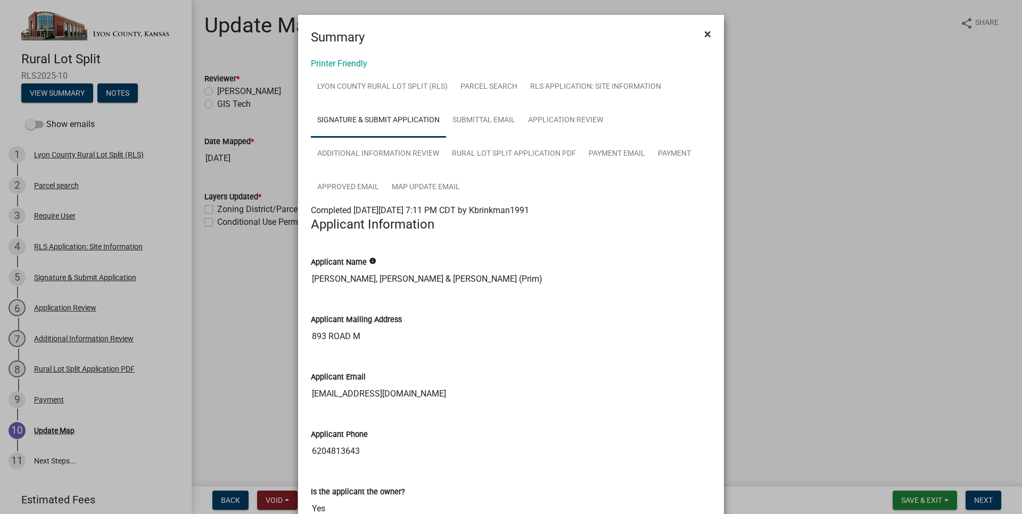
click at [703, 36] on button "×" at bounding box center [707, 34] width 24 height 30
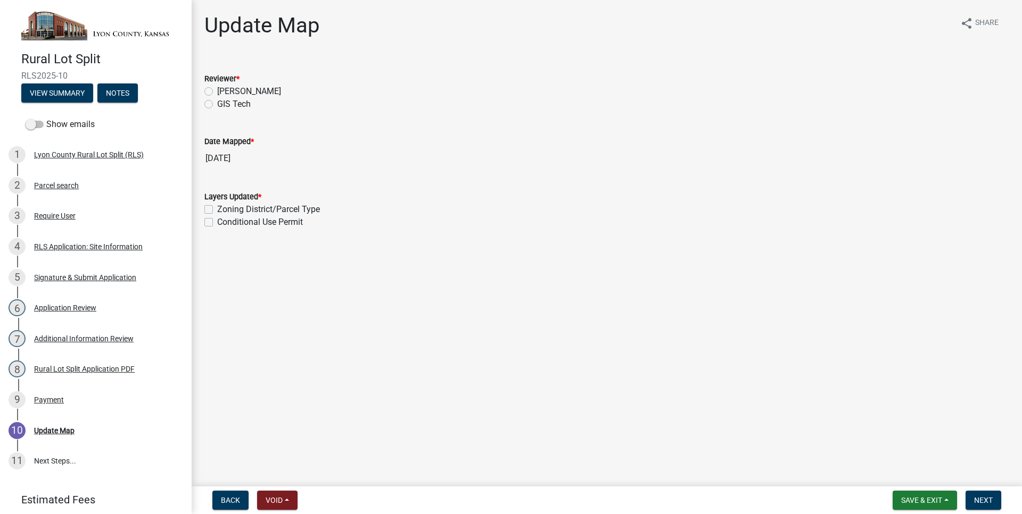
click at [533, 270] on main "Update Map share Share Reviewer * [PERSON_NAME] GIS Tech Date Mapped * [DATE] L…" at bounding box center [607, 241] width 830 height 483
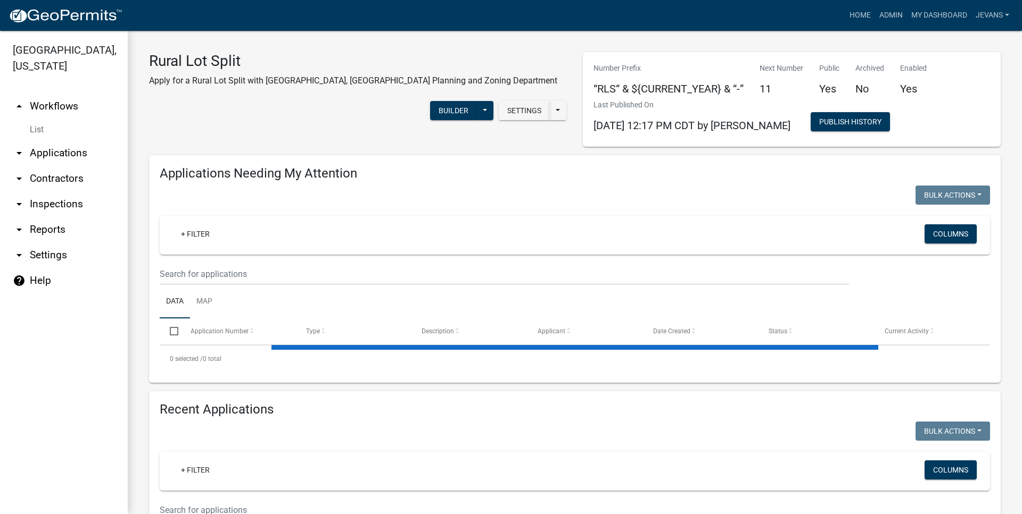
select select "1: 25"
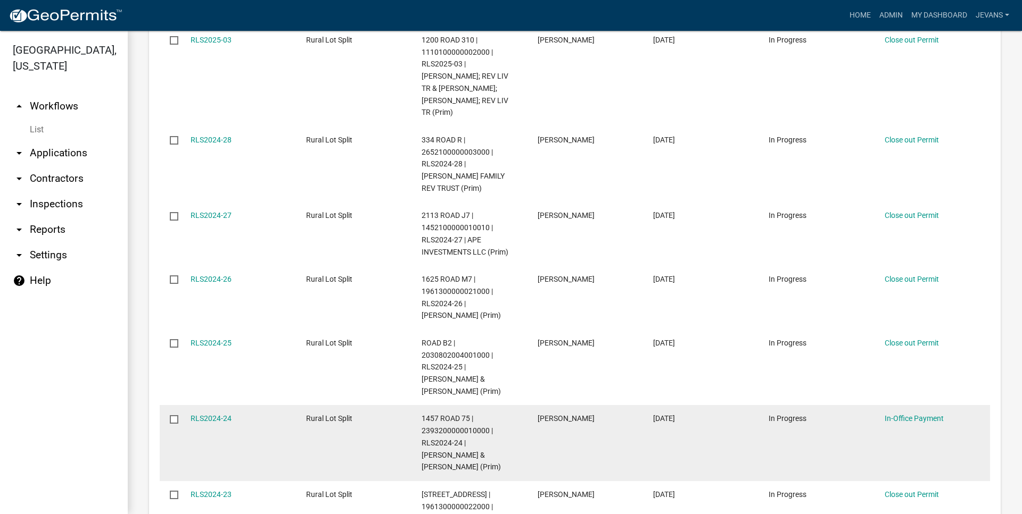
scroll to position [1516, 0]
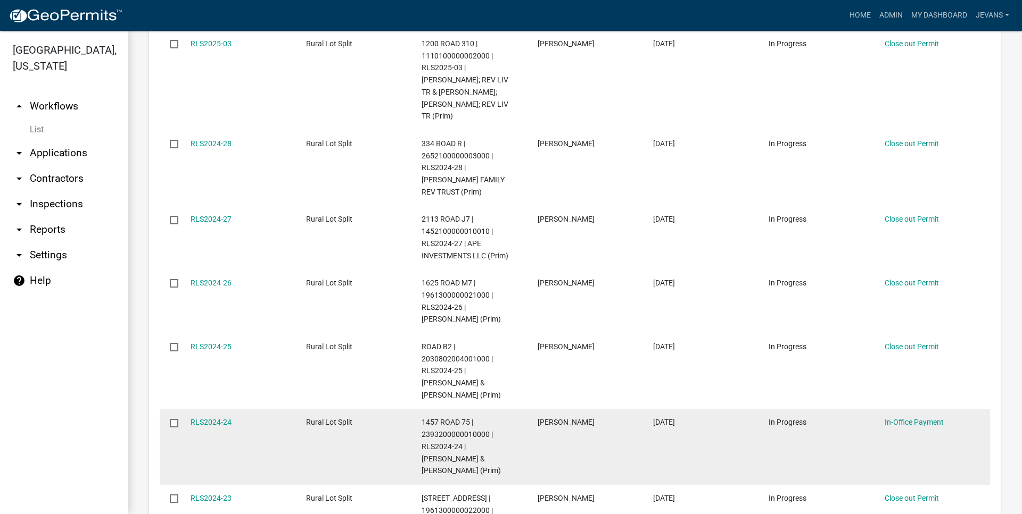
drag, startPoint x: 540, startPoint y: 341, endPoint x: 592, endPoint y: 344, distance: 51.7
click at [592, 417] on div "[PERSON_NAME]" at bounding box center [584, 423] width 95 height 12
click at [225, 418] on link "RLS2024-24" at bounding box center [210, 422] width 41 height 9
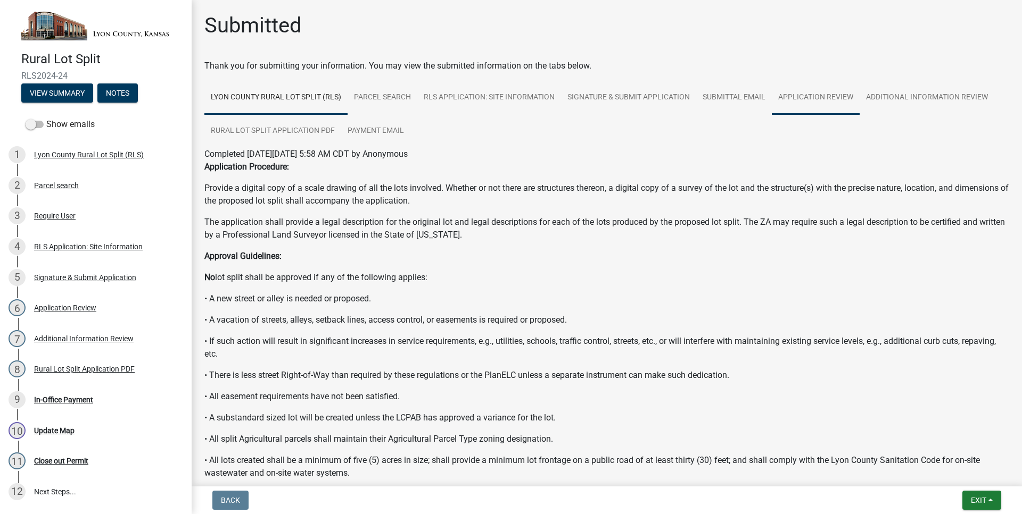
click at [854, 101] on link "Application Review" at bounding box center [815, 98] width 88 height 34
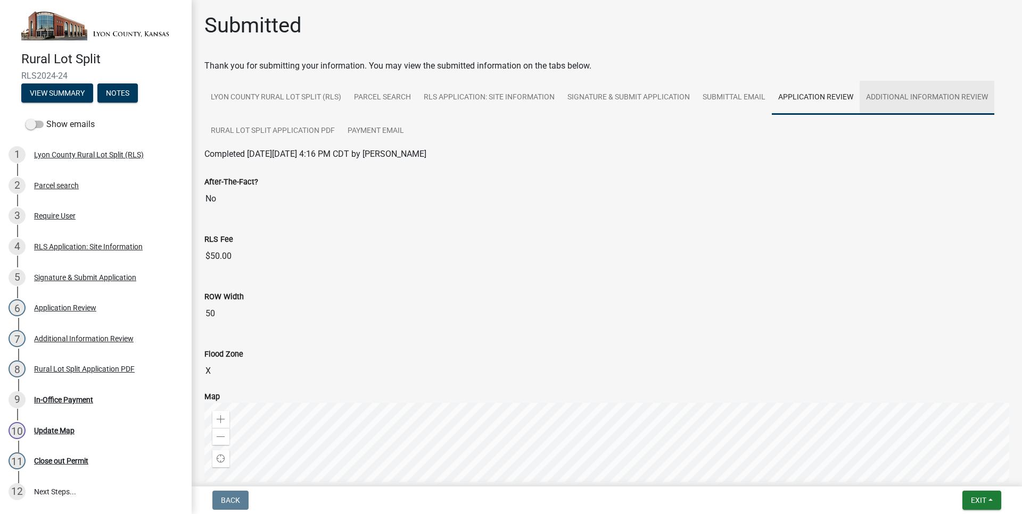
click at [884, 103] on link "Additional Information Review" at bounding box center [926, 98] width 135 height 34
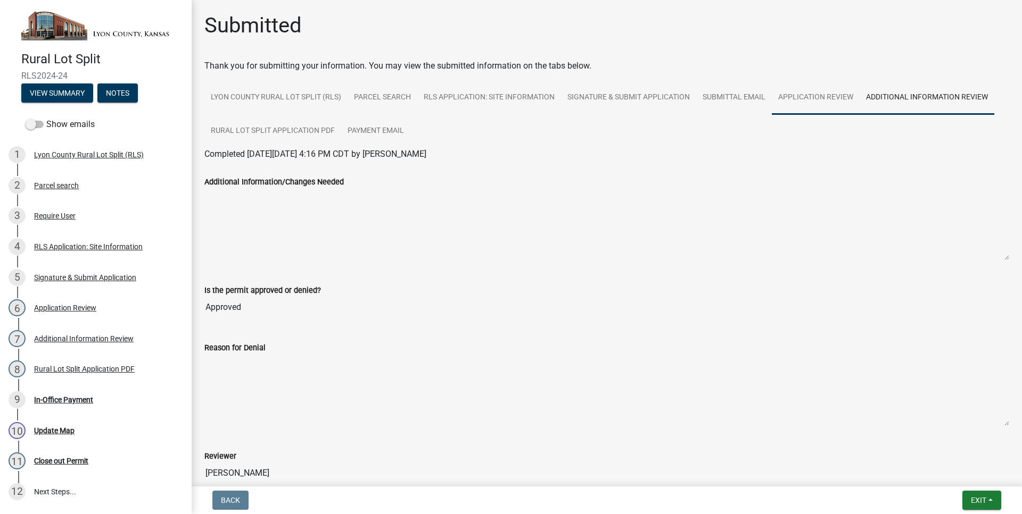
click at [817, 101] on link "Application Review" at bounding box center [815, 98] width 88 height 34
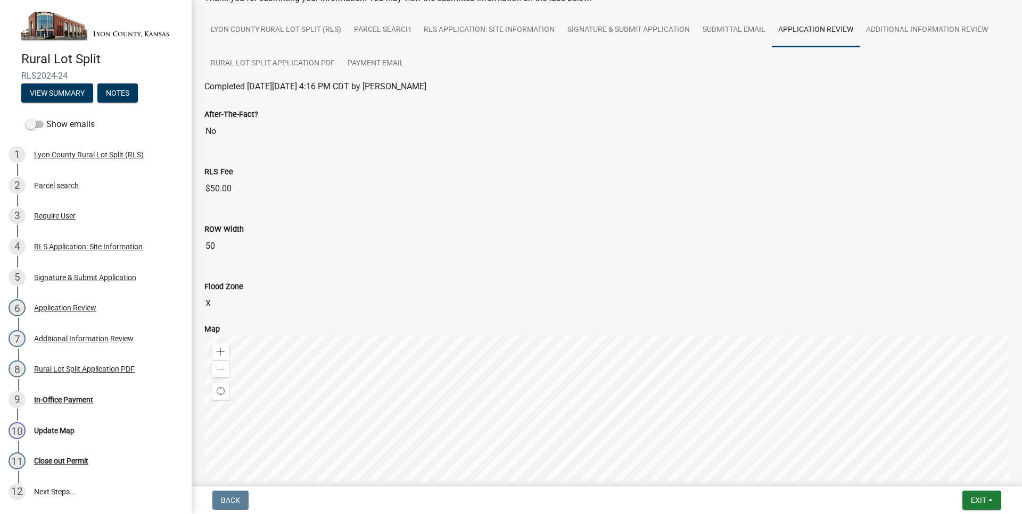
scroll to position [243, 0]
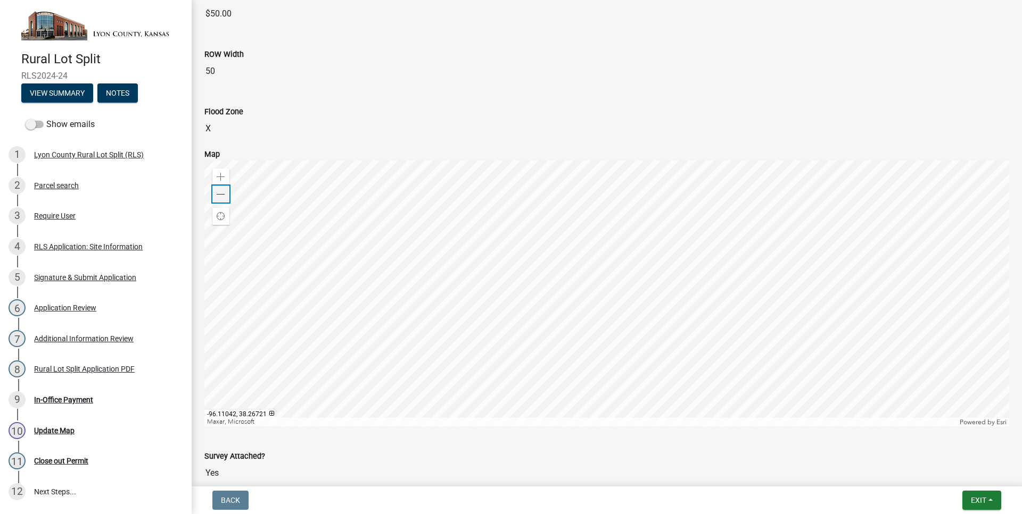
click at [215, 195] on div "Zoom out" at bounding box center [220, 194] width 17 height 17
click at [223, 180] on span at bounding box center [221, 177] width 9 height 9
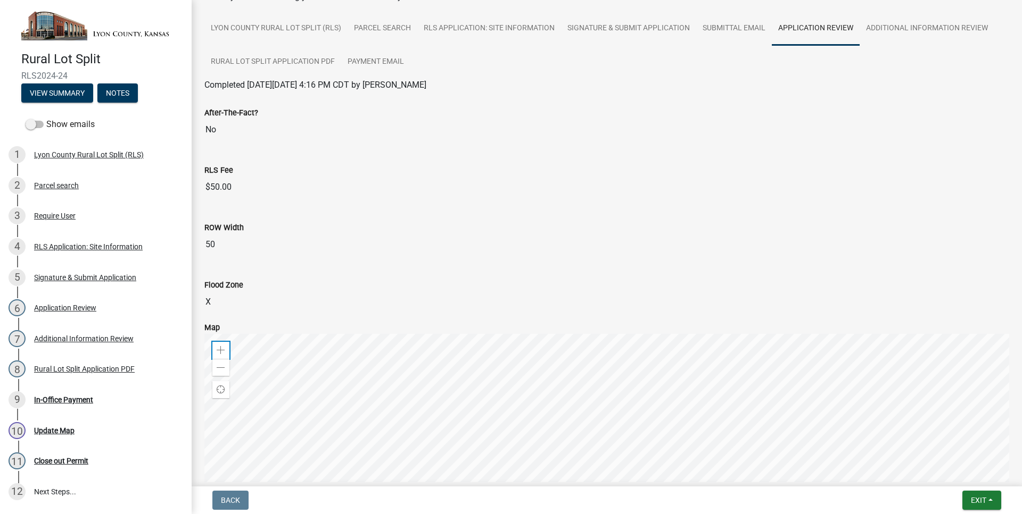
scroll to position [0, 0]
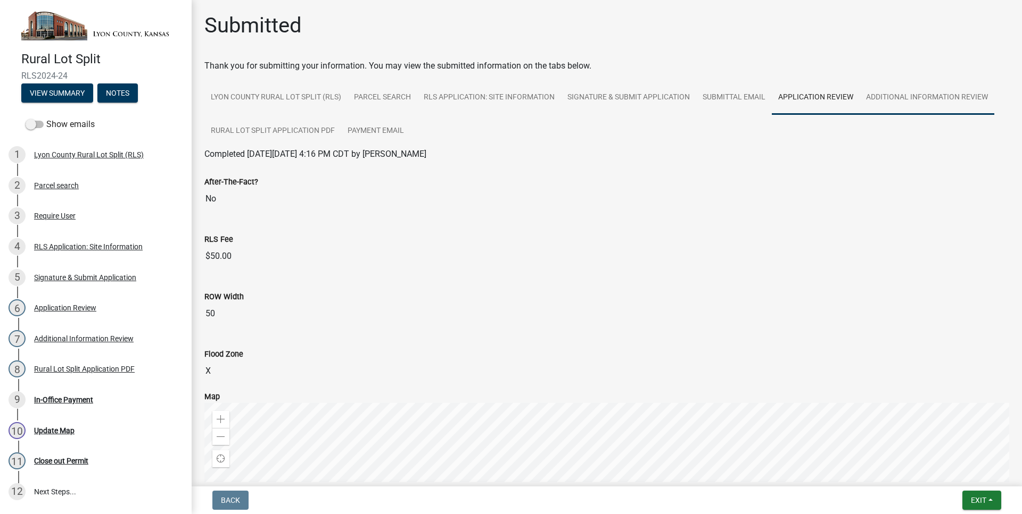
click at [895, 96] on link "Additional Information Review" at bounding box center [926, 98] width 135 height 34
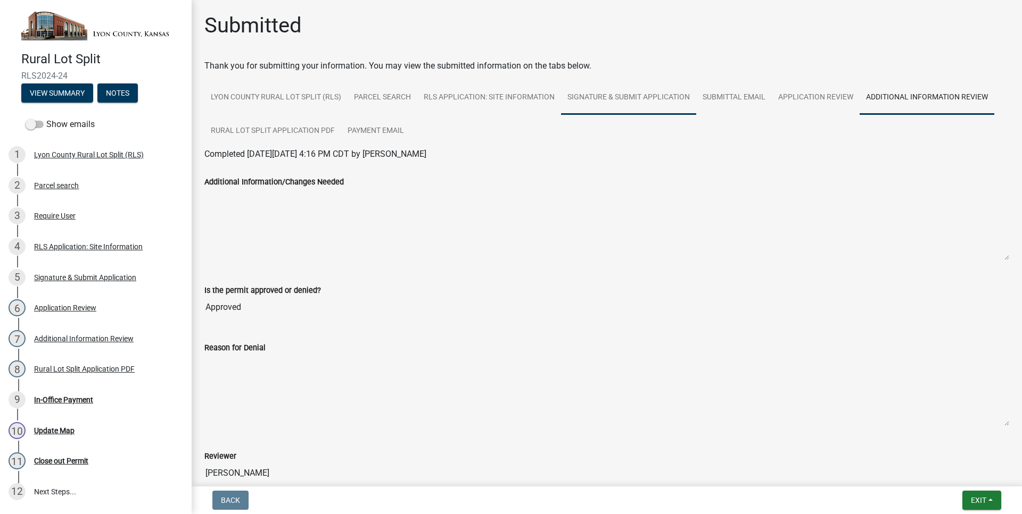
click at [649, 110] on link "Signature & Submit Application" at bounding box center [628, 98] width 135 height 34
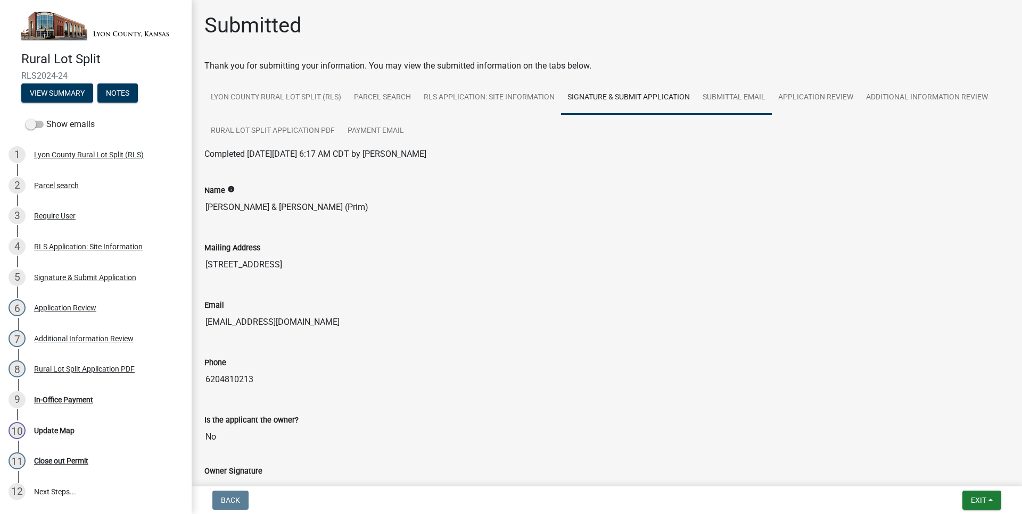
click at [715, 97] on link "Submittal Email" at bounding box center [734, 98] width 76 height 34
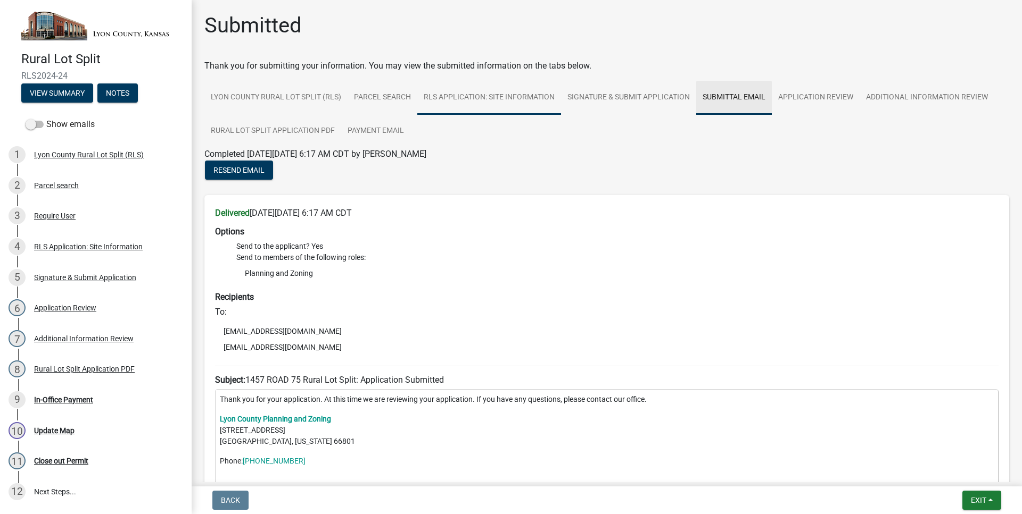
click at [511, 98] on link "RLS Application: Site Information" at bounding box center [489, 98] width 144 height 34
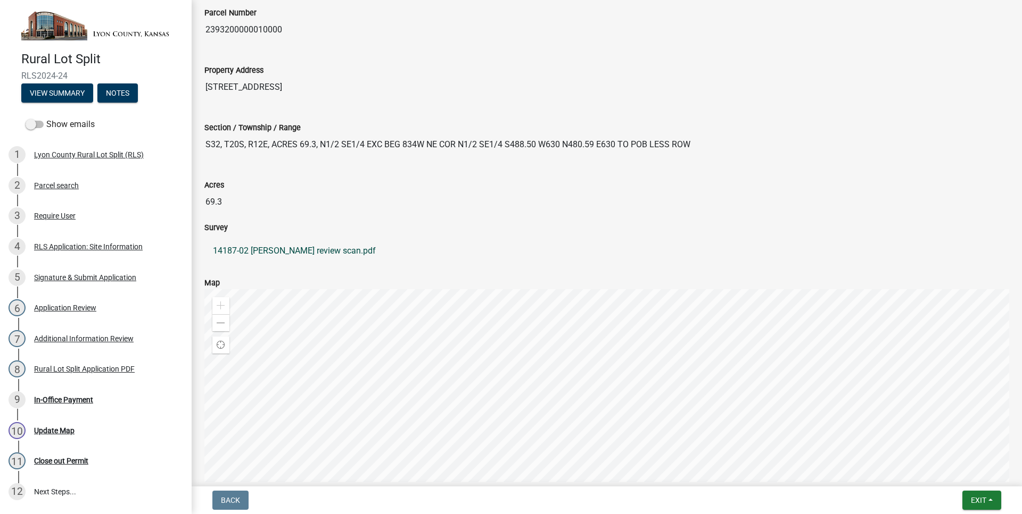
scroll to position [364, 0]
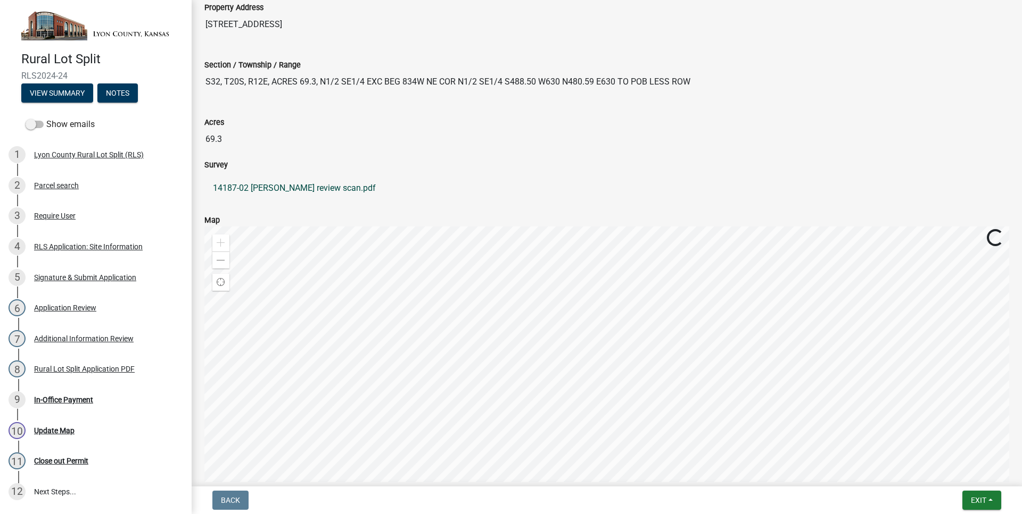
click at [316, 193] on link "14187-02 [PERSON_NAME] review scan.pdf" at bounding box center [606, 189] width 804 height 26
click at [607, 134] on input "69.3" at bounding box center [606, 139] width 804 height 21
click at [394, 187] on link "14187-02 [PERSON_NAME] review scan.pdf" at bounding box center [606, 189] width 804 height 26
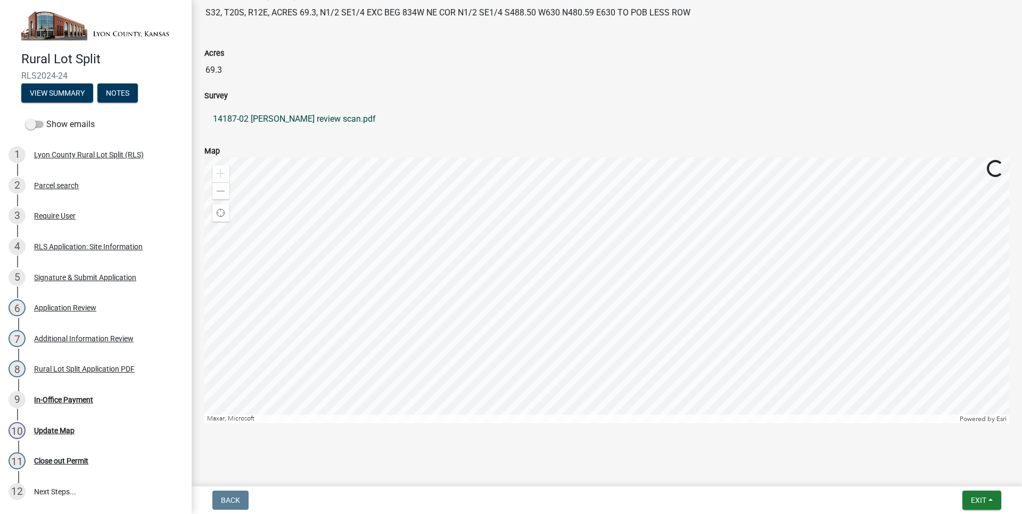
scroll to position [437, 0]
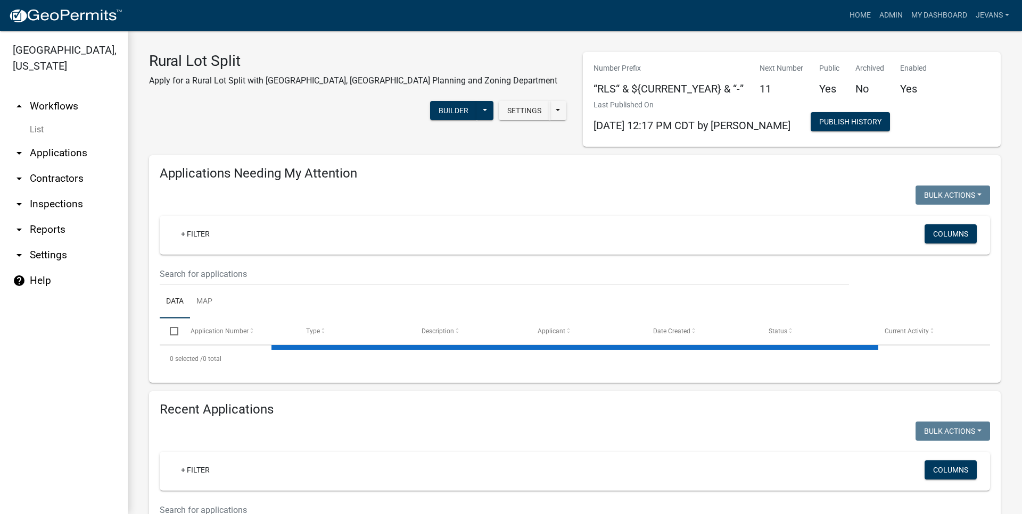
select select "1: 25"
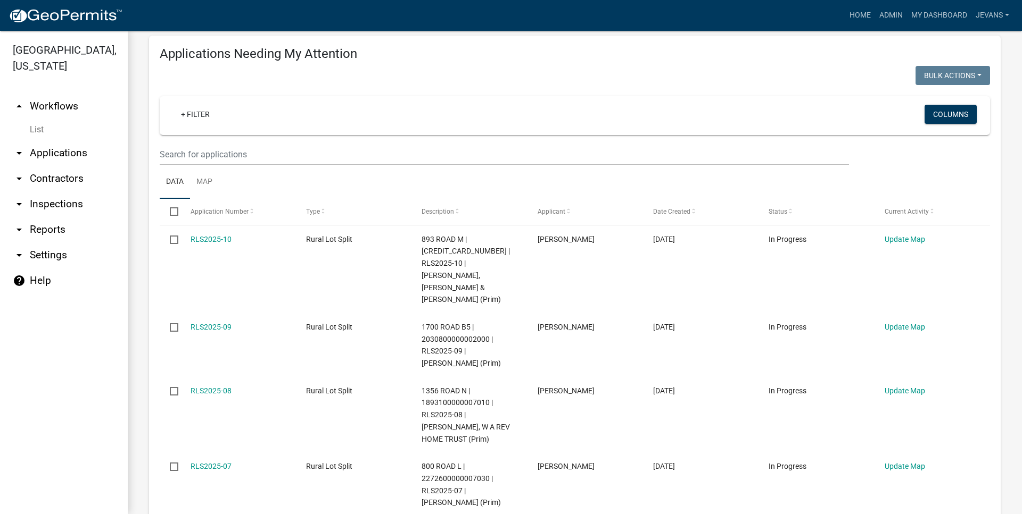
scroll to position [182, 0]
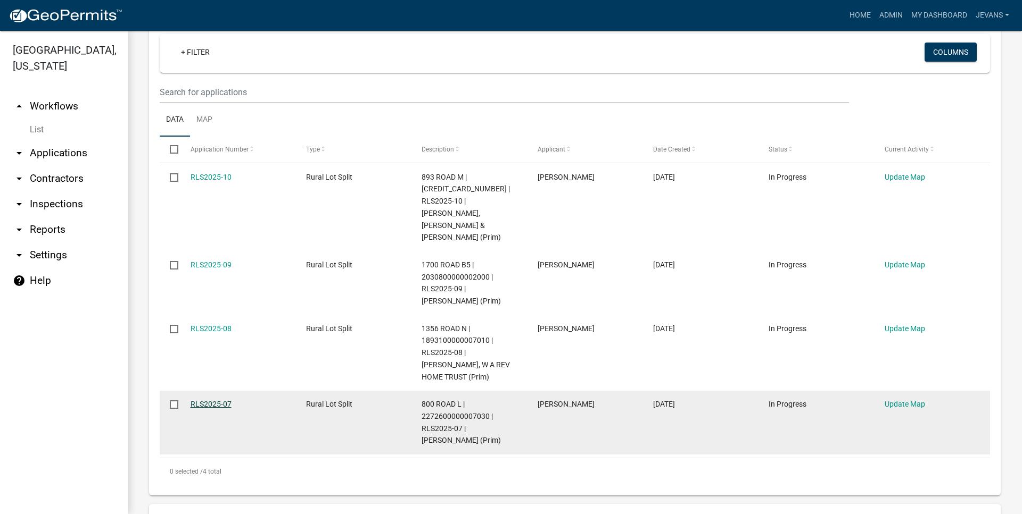
click at [225, 400] on link "RLS2025-07" at bounding box center [210, 404] width 41 height 9
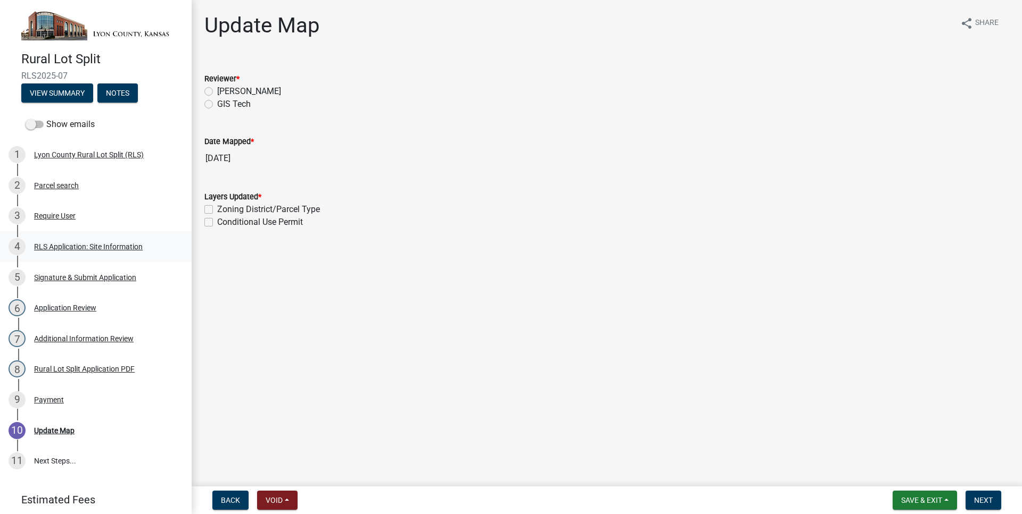
click at [89, 246] on div "RLS Application: Site Information" at bounding box center [88, 246] width 109 height 7
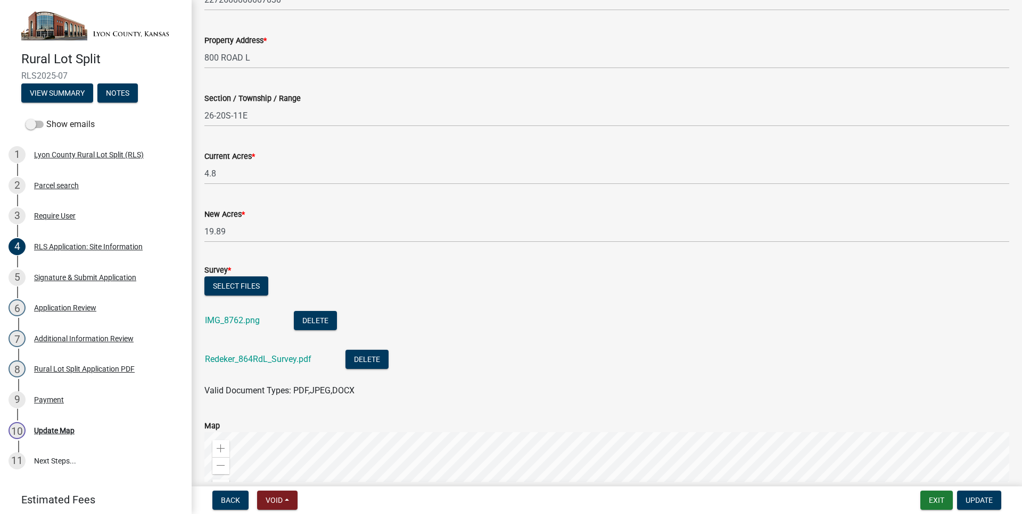
scroll to position [226, 0]
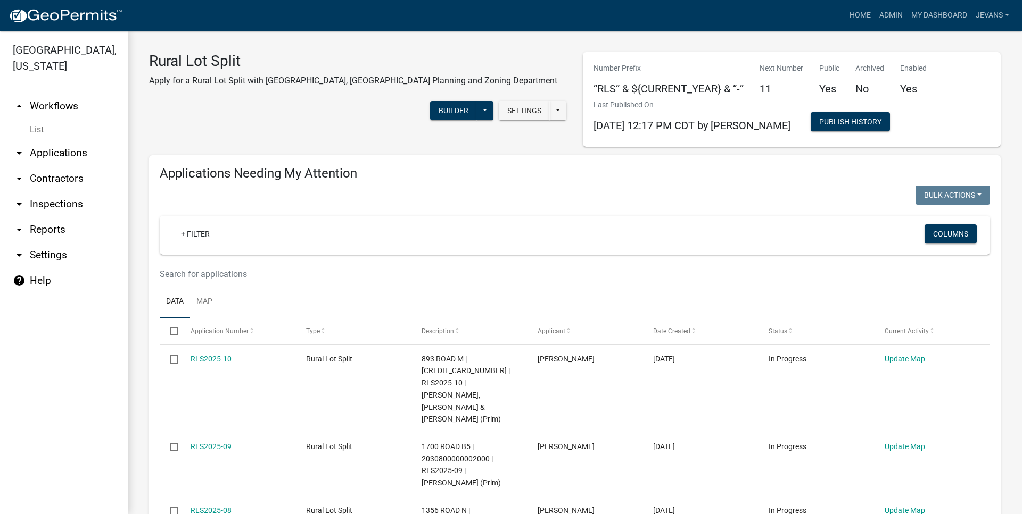
select select "1: 25"
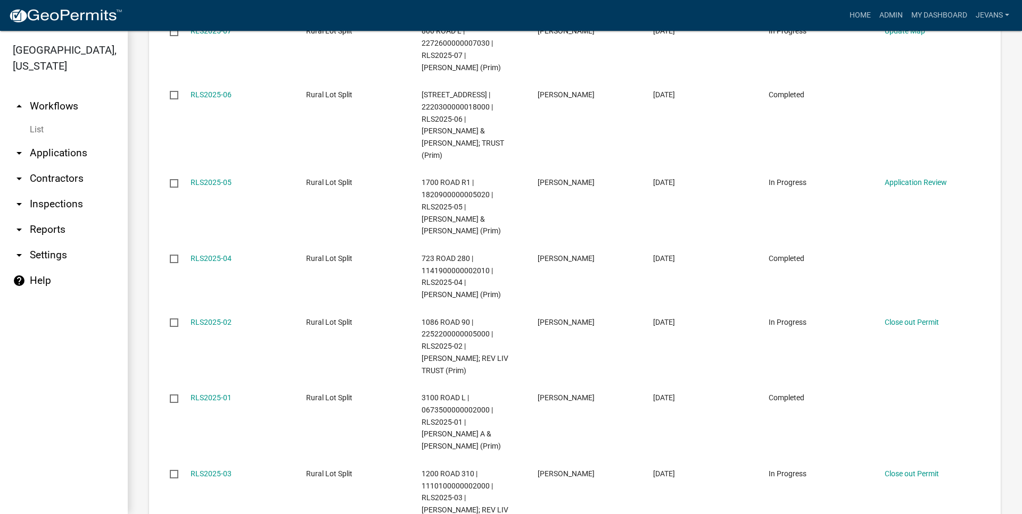
scroll to position [1092, 0]
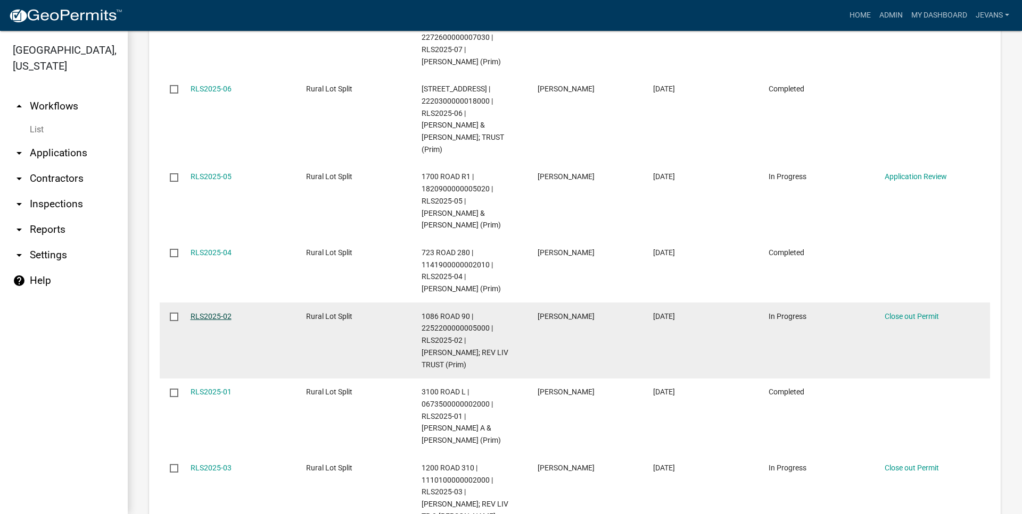
click at [221, 312] on link "RLS2025-02" at bounding box center [210, 316] width 41 height 9
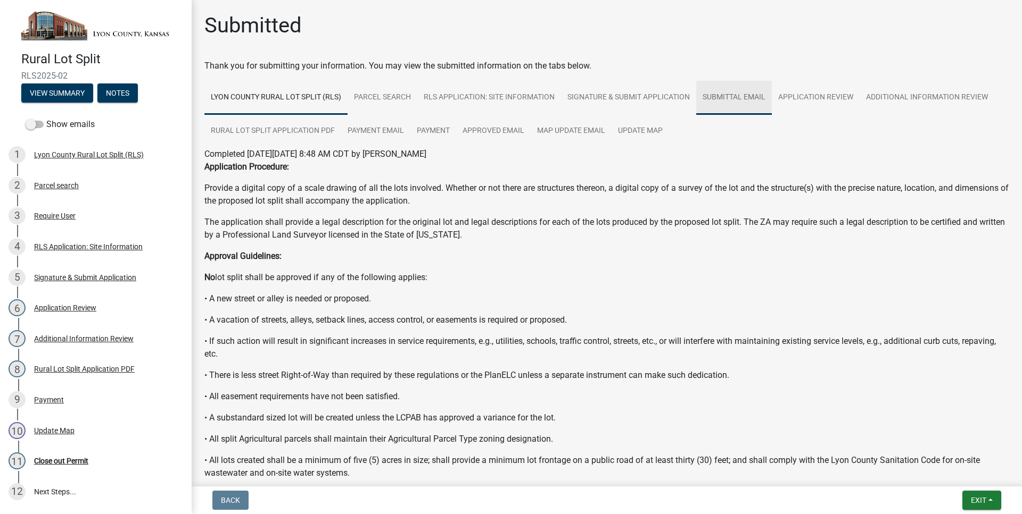
click at [733, 96] on link "Submittal Email" at bounding box center [734, 98] width 76 height 34
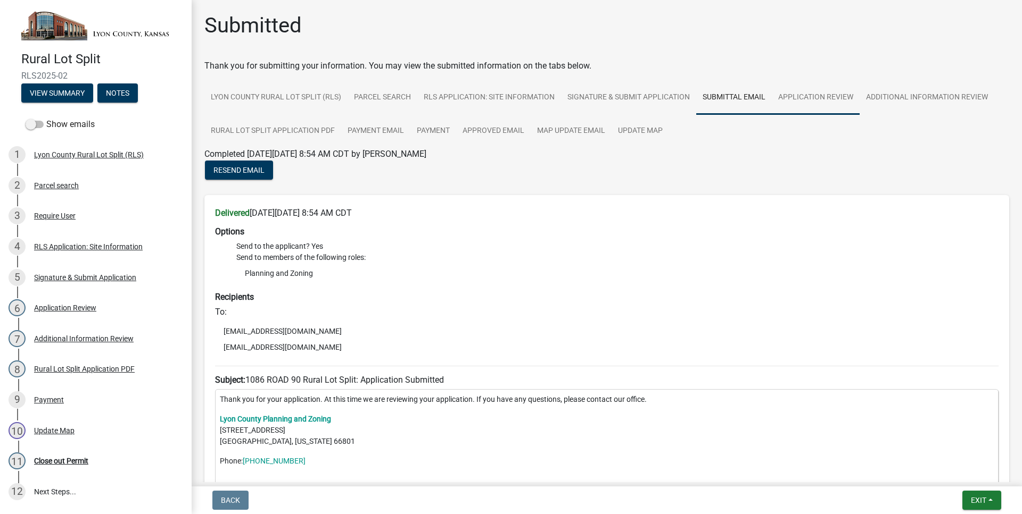
click at [786, 102] on link "Application Review" at bounding box center [815, 98] width 88 height 34
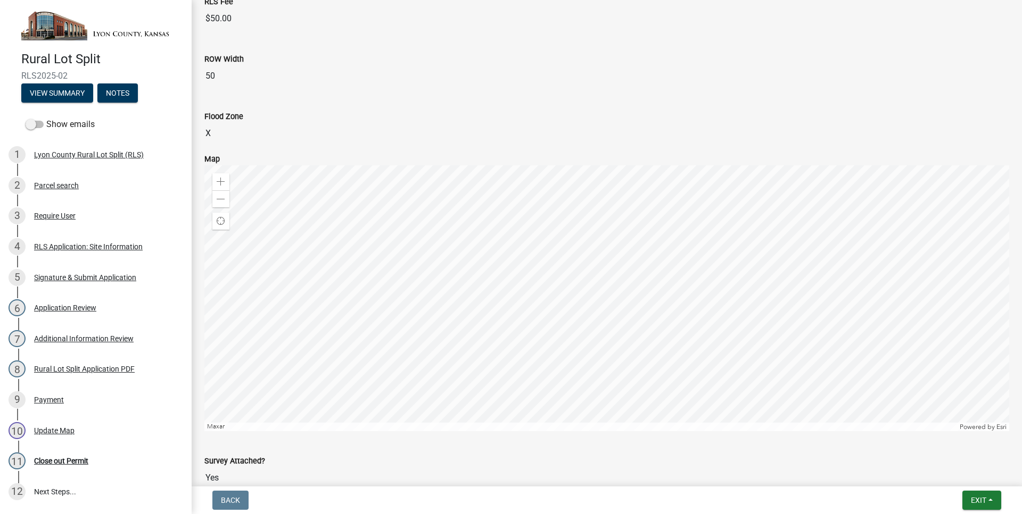
scroll to position [243, 0]
click at [213, 195] on div "Zoom out" at bounding box center [220, 194] width 17 height 17
click at [219, 181] on div "Zoom in" at bounding box center [220, 177] width 17 height 17
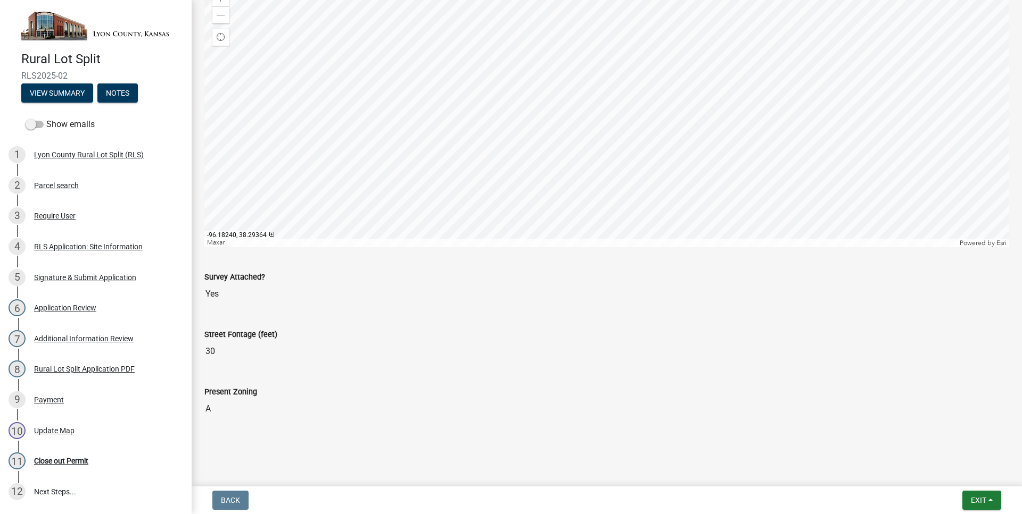
scroll to position [0, 0]
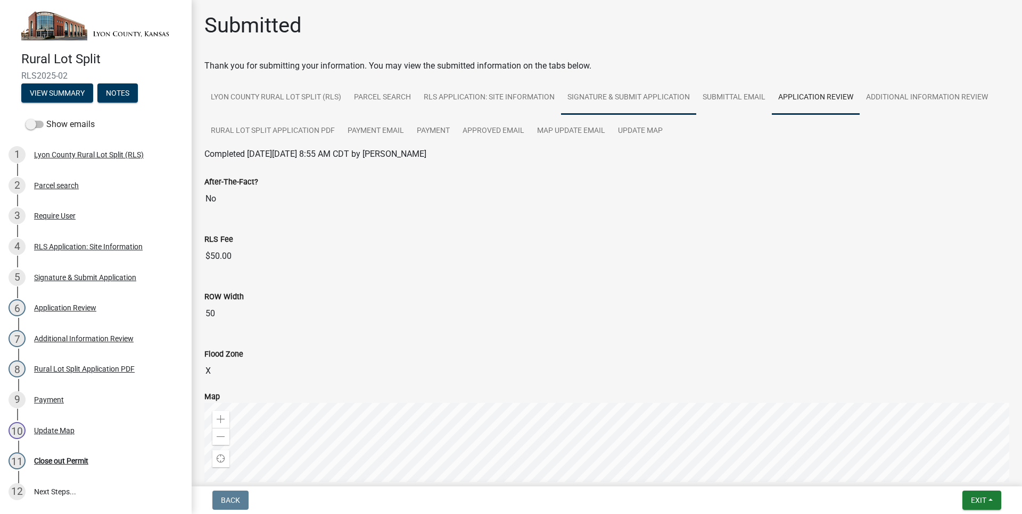
click at [637, 108] on link "Signature & Submit Application" at bounding box center [628, 98] width 135 height 34
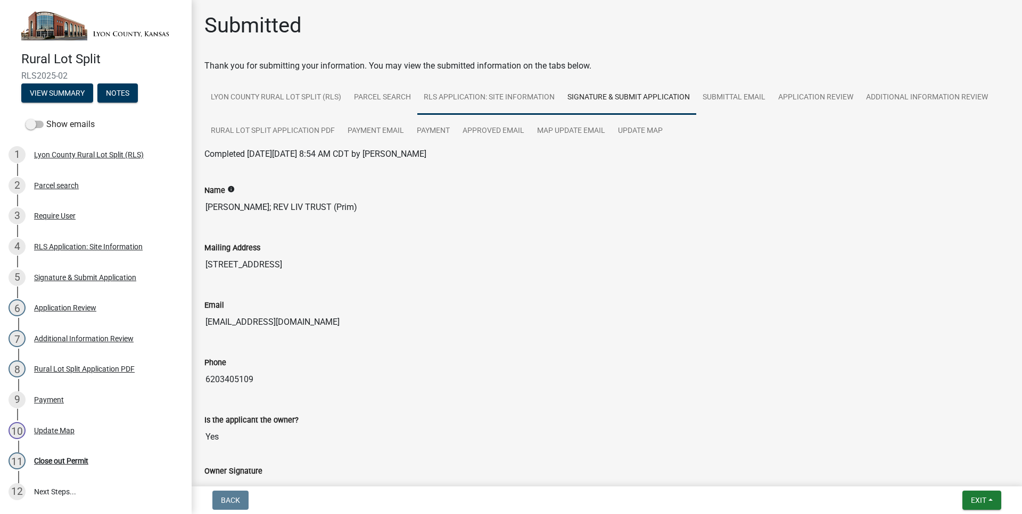
click at [535, 110] on link "RLS Application: Site Information" at bounding box center [489, 98] width 144 height 34
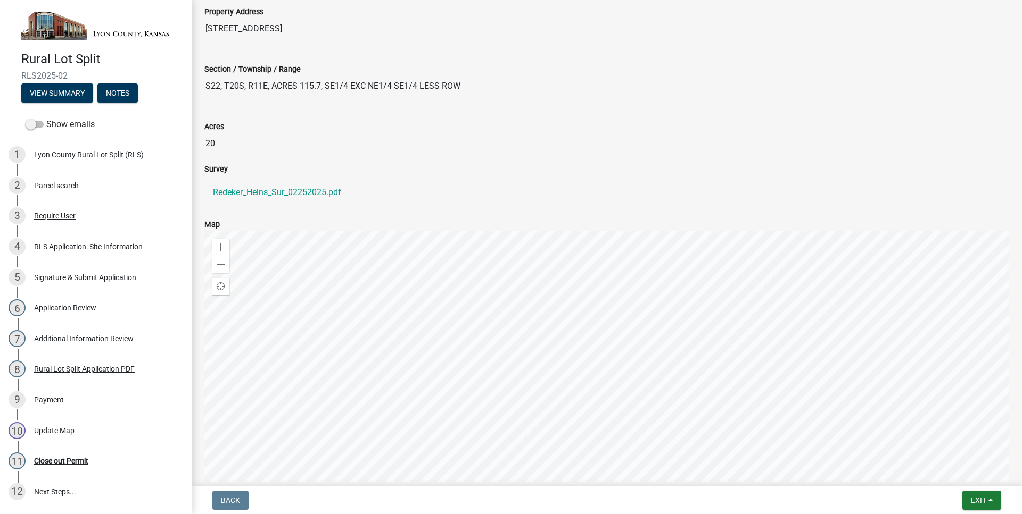
scroll to position [364, 0]
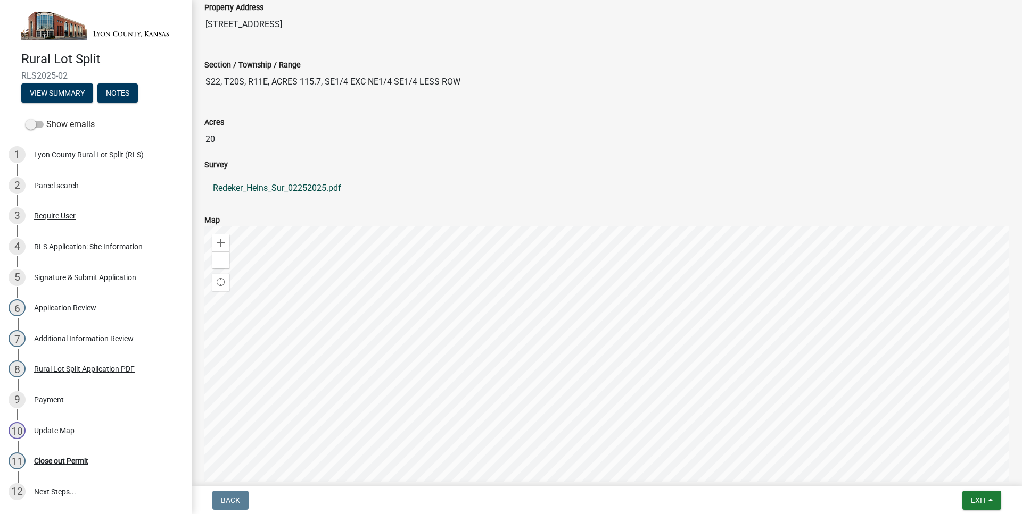
click at [285, 185] on link "Redeker_Heins_Sur_02252025.pdf" at bounding box center [606, 189] width 804 height 26
